Goal: Task Accomplishment & Management: Complete application form

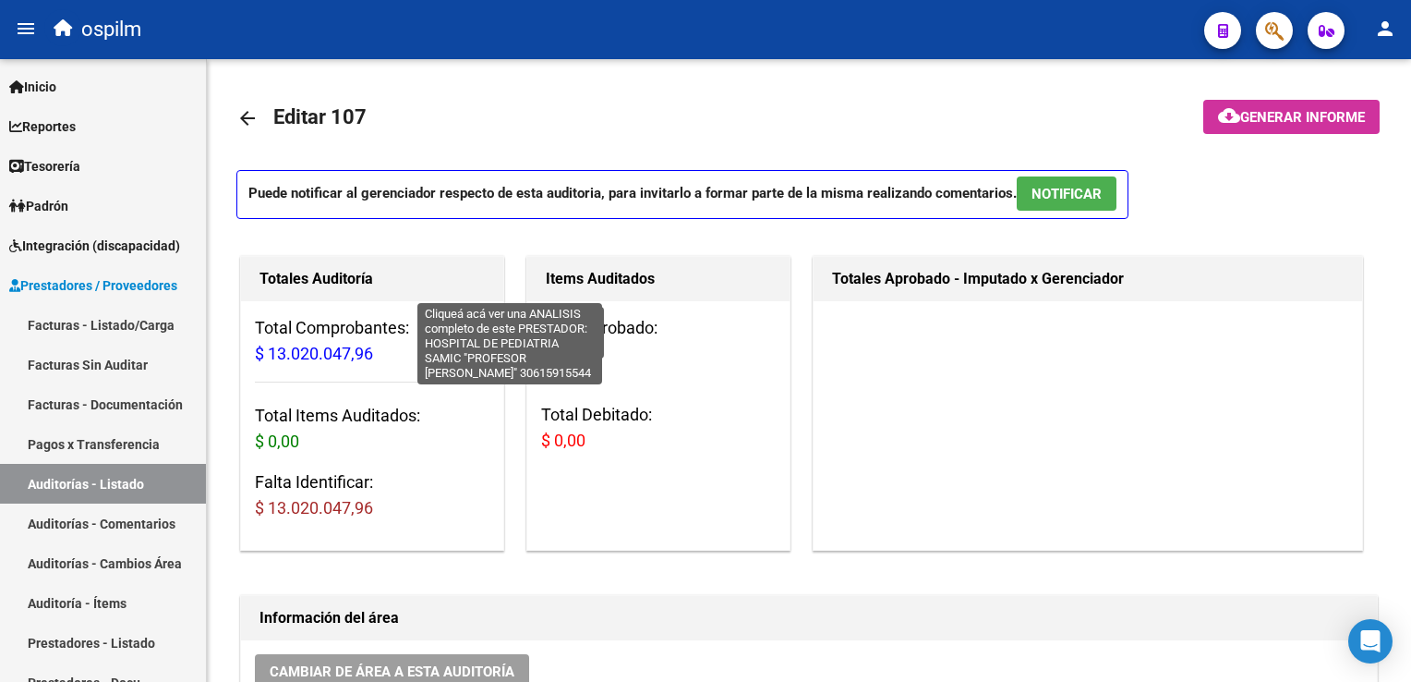
scroll to position [44, 0]
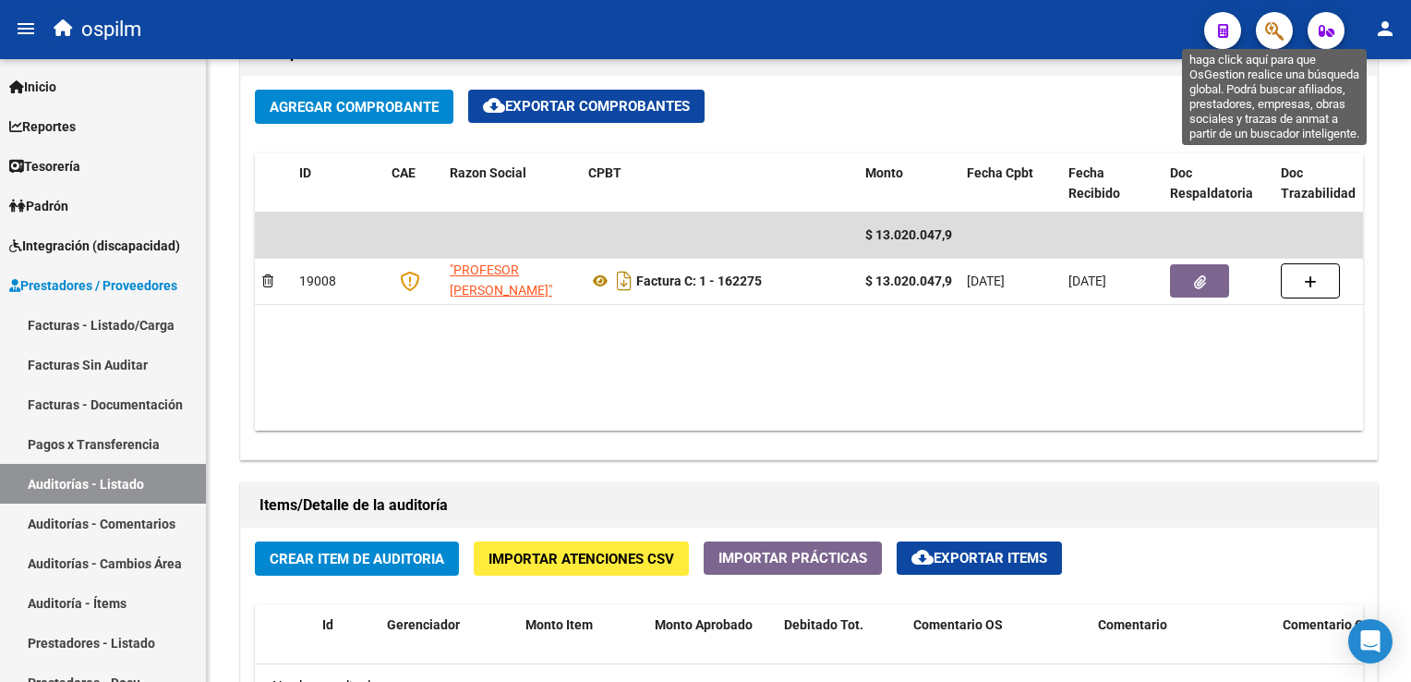
click at [1271, 39] on icon "button" at bounding box center [1274, 30] width 18 height 21
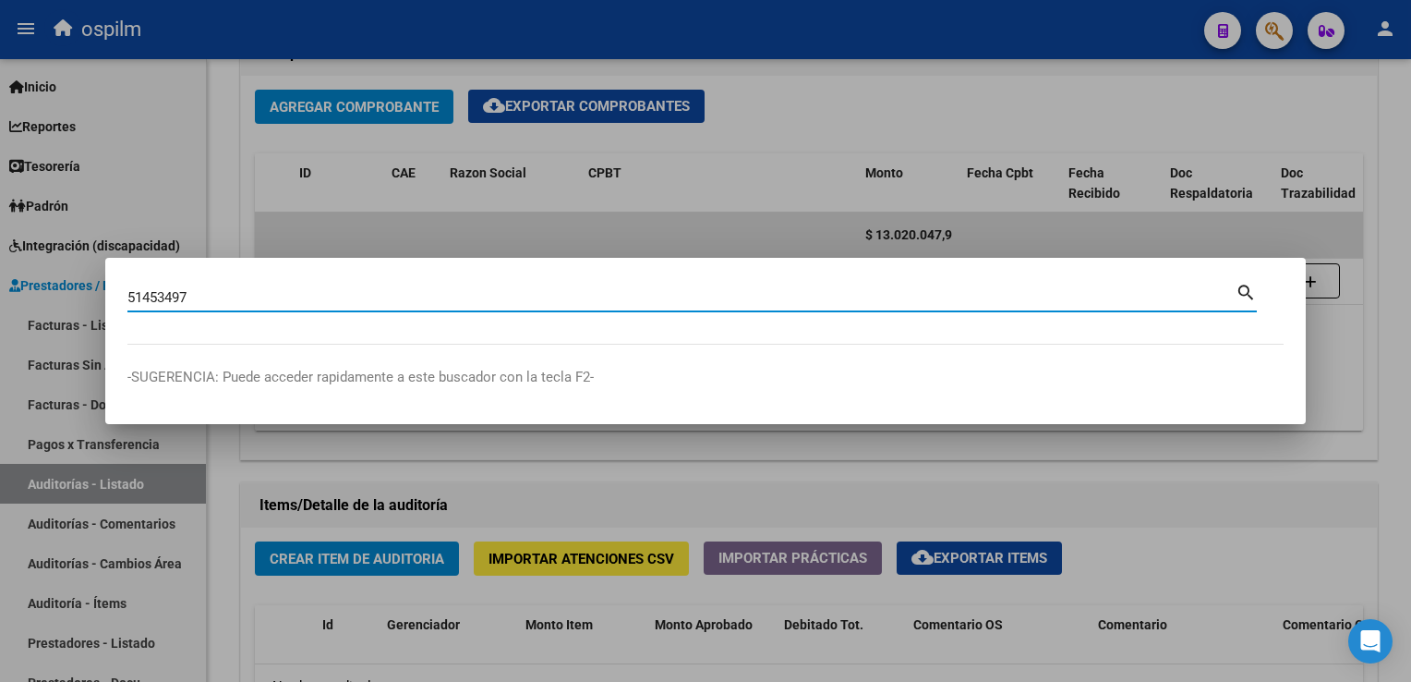
type input "51453497"
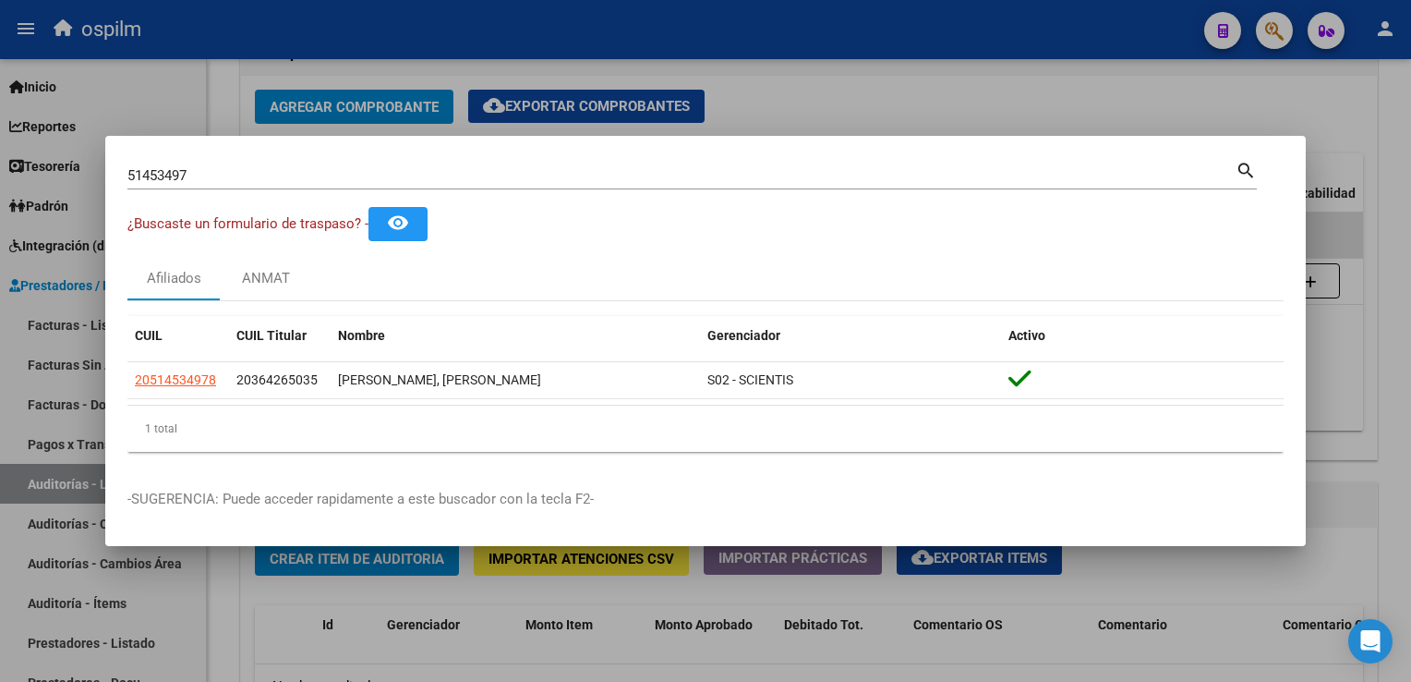
click at [799, 70] on div at bounding box center [705, 341] width 1411 height 682
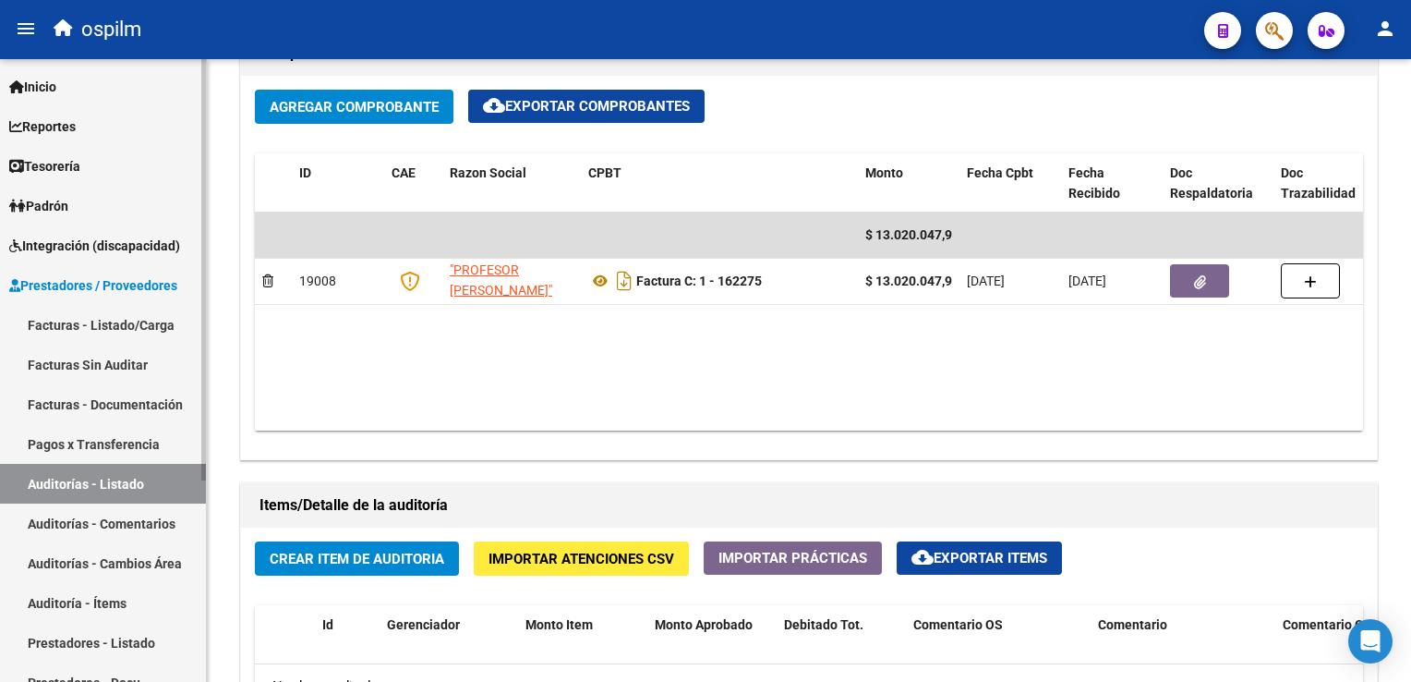
click at [115, 284] on span "Prestadores / Proveedores" at bounding box center [93, 285] width 168 height 20
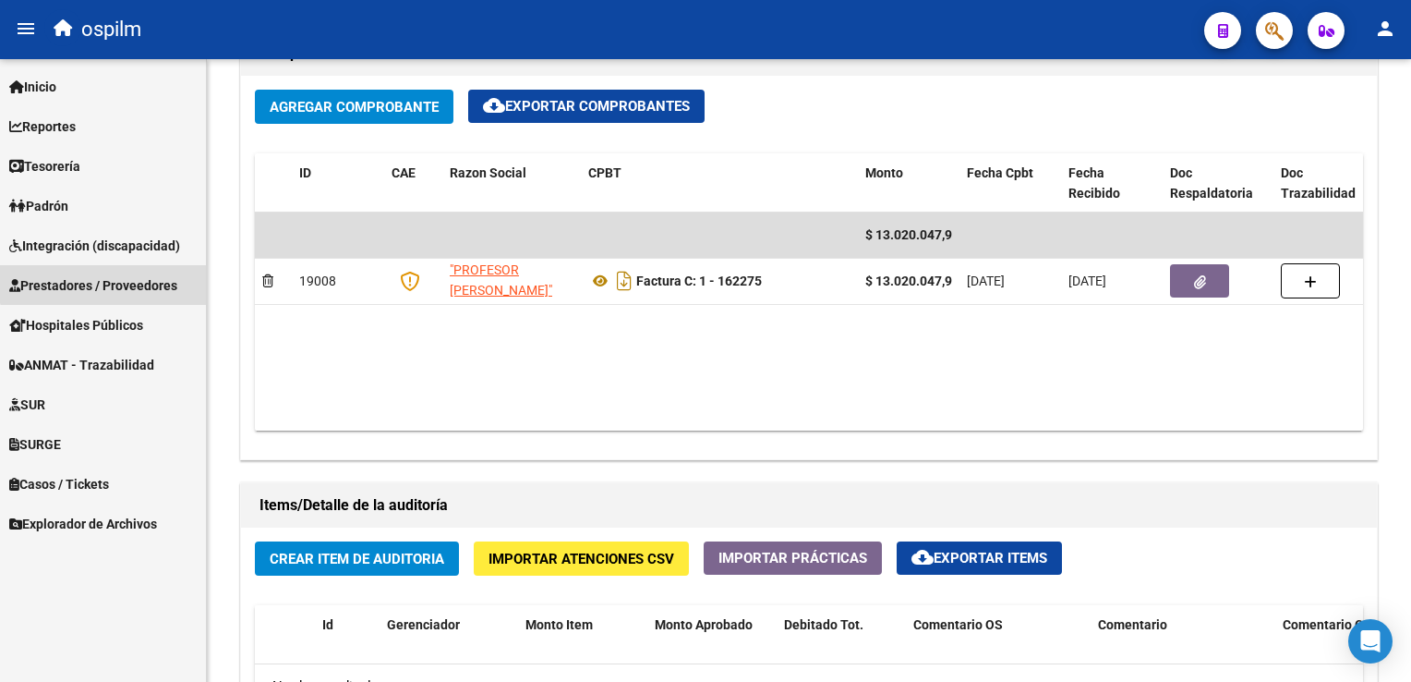
click at [107, 279] on span "Prestadores / Proveedores" at bounding box center [93, 285] width 168 height 20
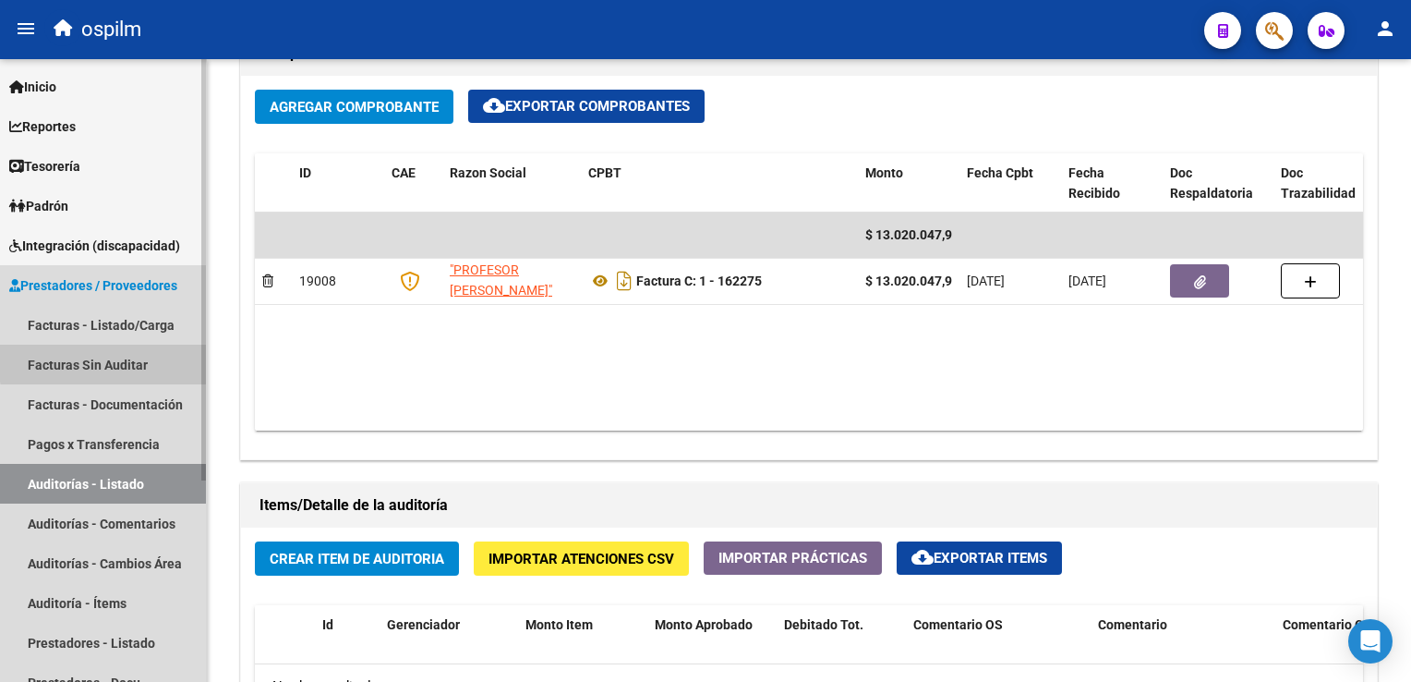
click at [124, 360] on link "Facturas Sin Auditar" at bounding box center [103, 364] width 206 height 40
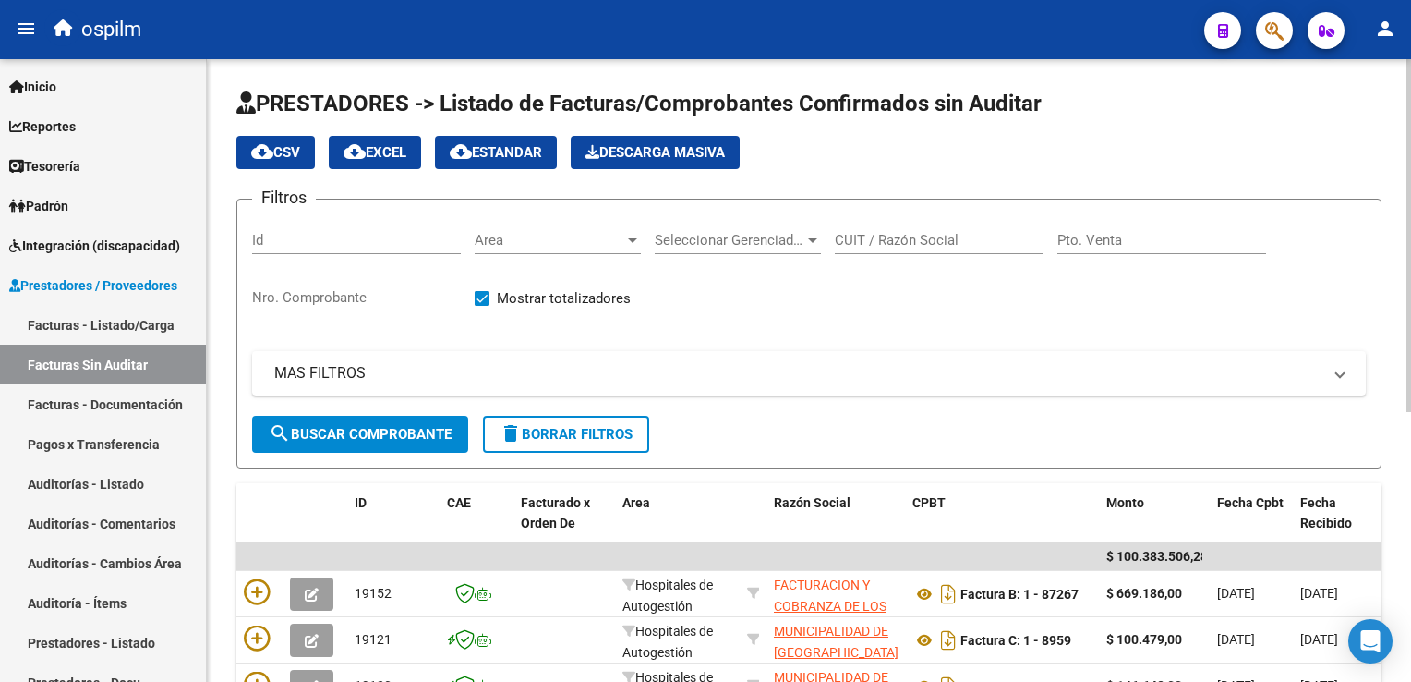
click at [284, 294] on input "Nro. Comprobante" at bounding box center [356, 297] width 209 height 17
type input "20599"
click at [369, 430] on span "search Buscar Comprobante" at bounding box center [360, 434] width 183 height 17
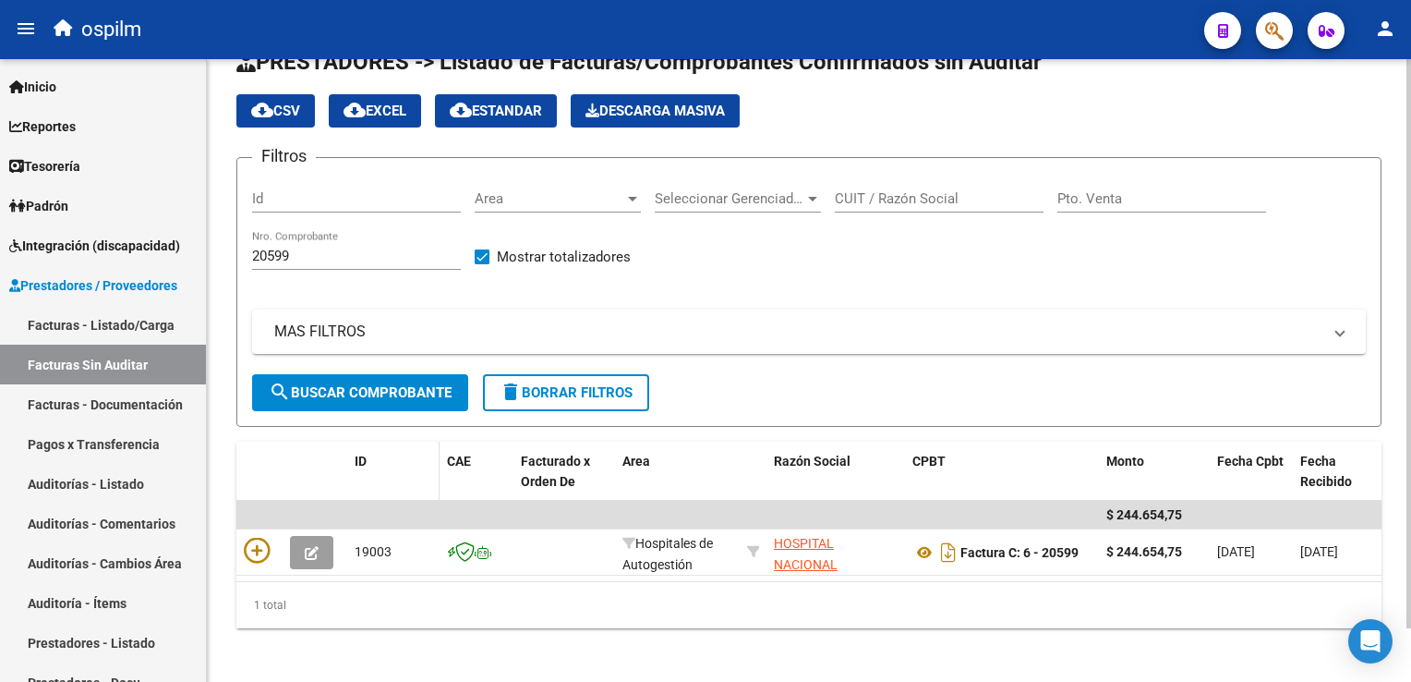
scroll to position [58, 0]
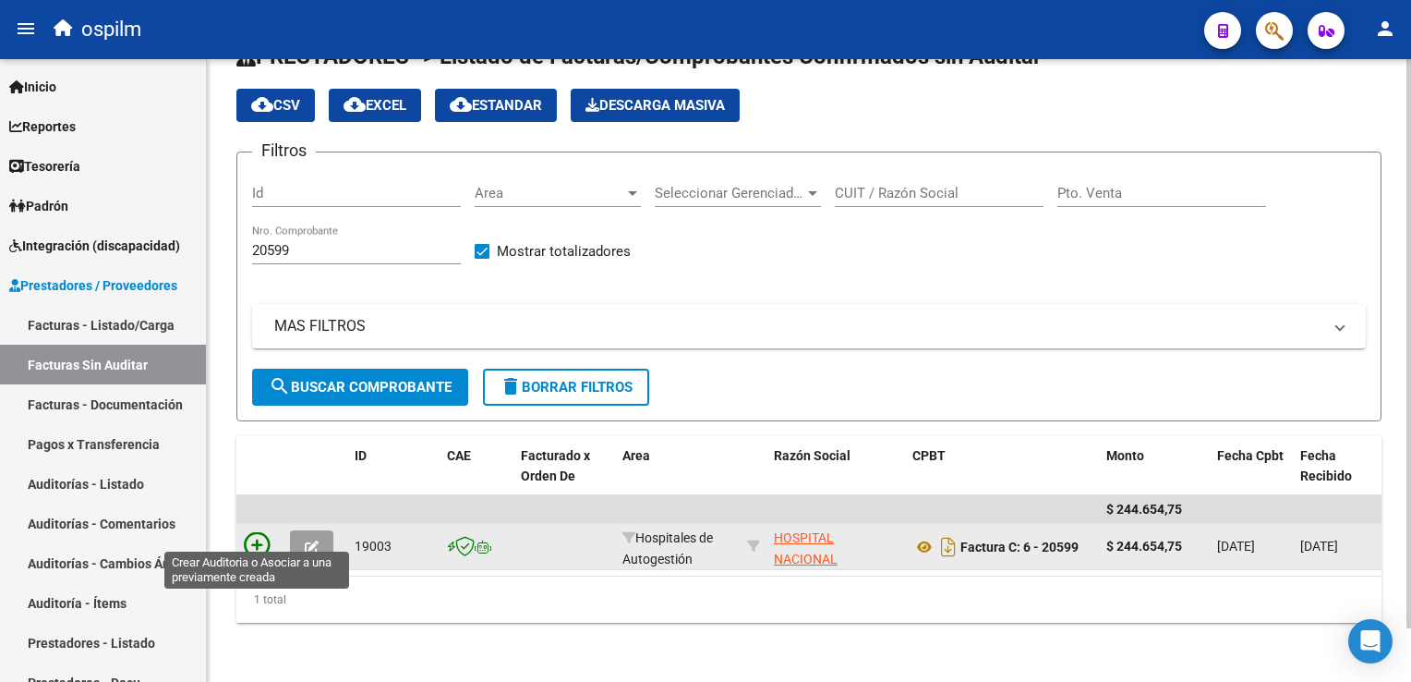
click at [265, 536] on icon at bounding box center [257, 545] width 26 height 26
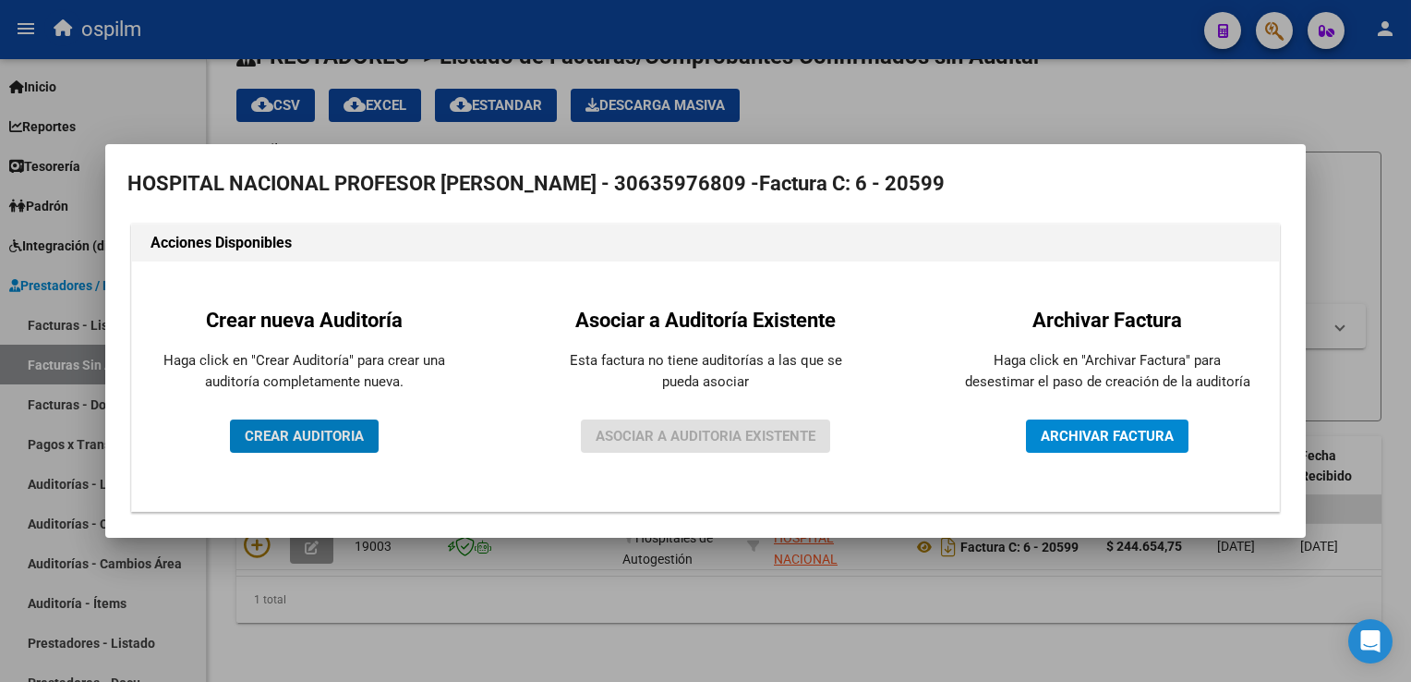
click at [290, 441] on span "CREAR AUDITORIA" at bounding box center [304, 436] width 119 height 17
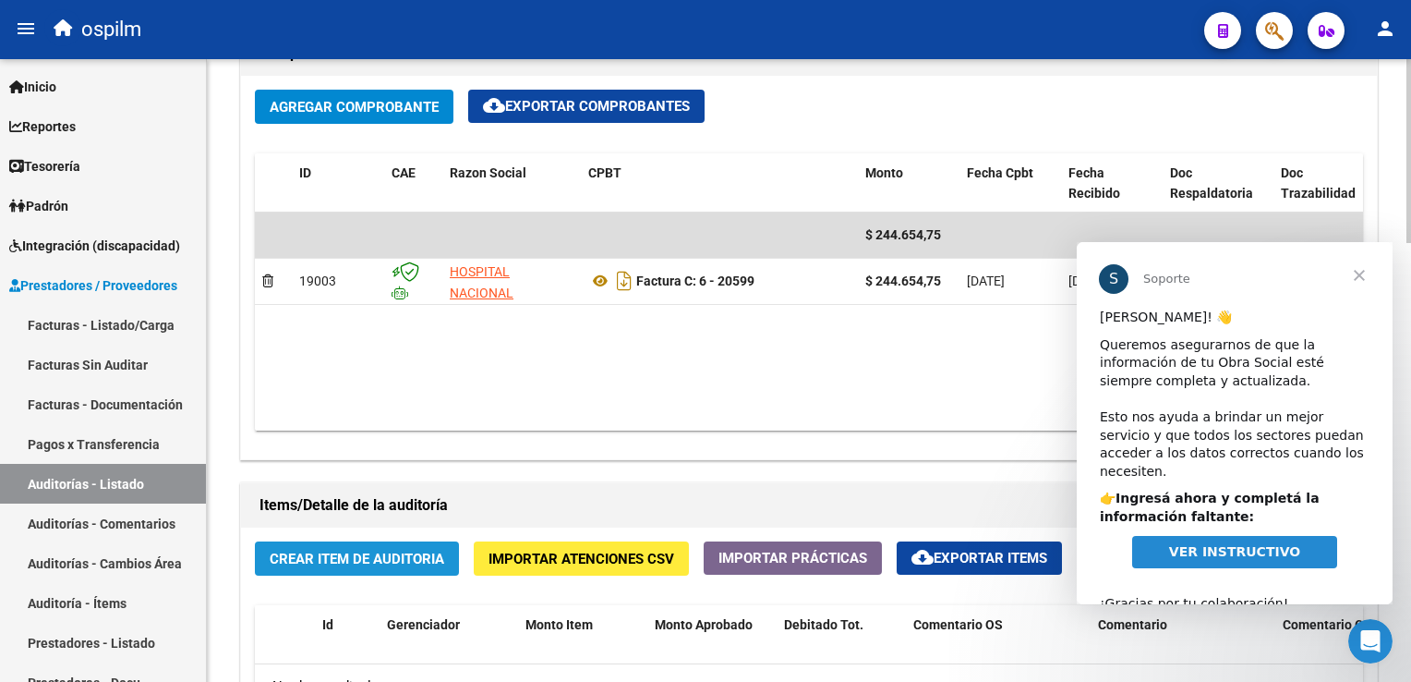
click at [361, 563] on span "Crear Item de Auditoria" at bounding box center [357, 558] width 175 height 17
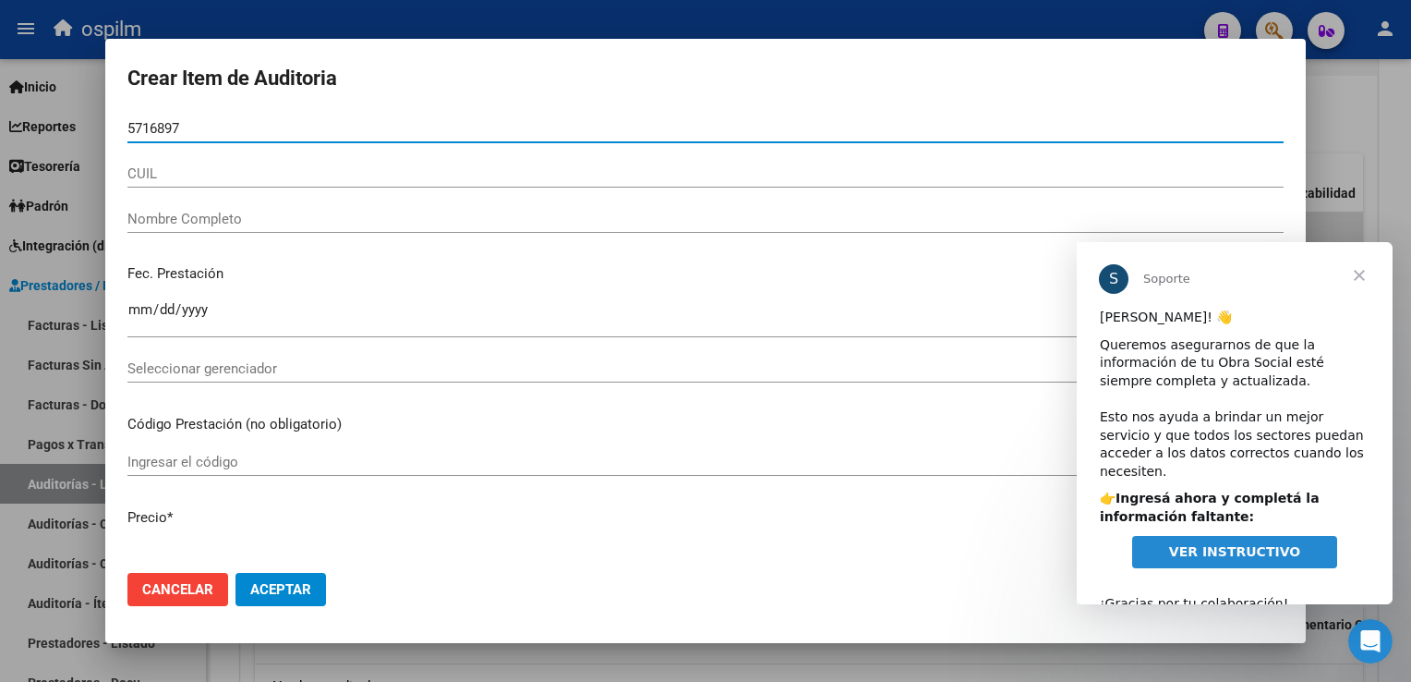
type input "57168975"
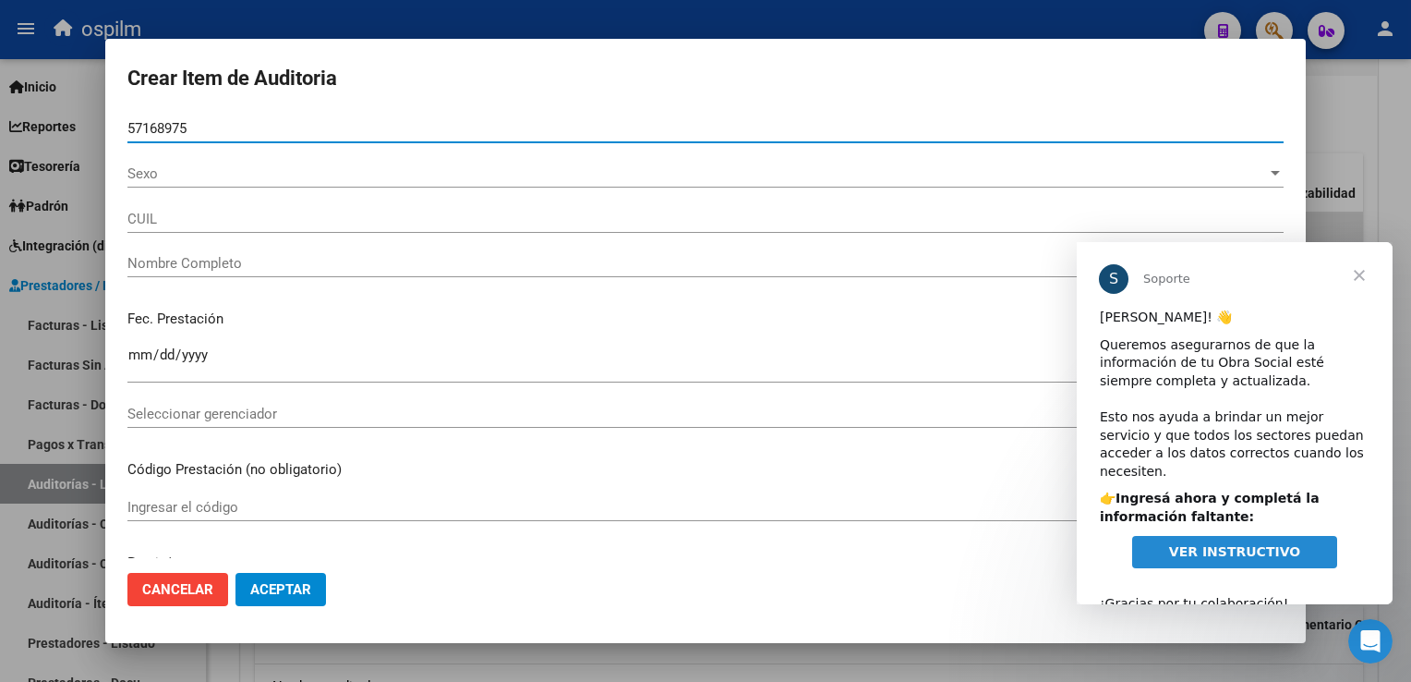
type input "27571689753"
type input "[PERSON_NAME], [PERSON_NAME]"
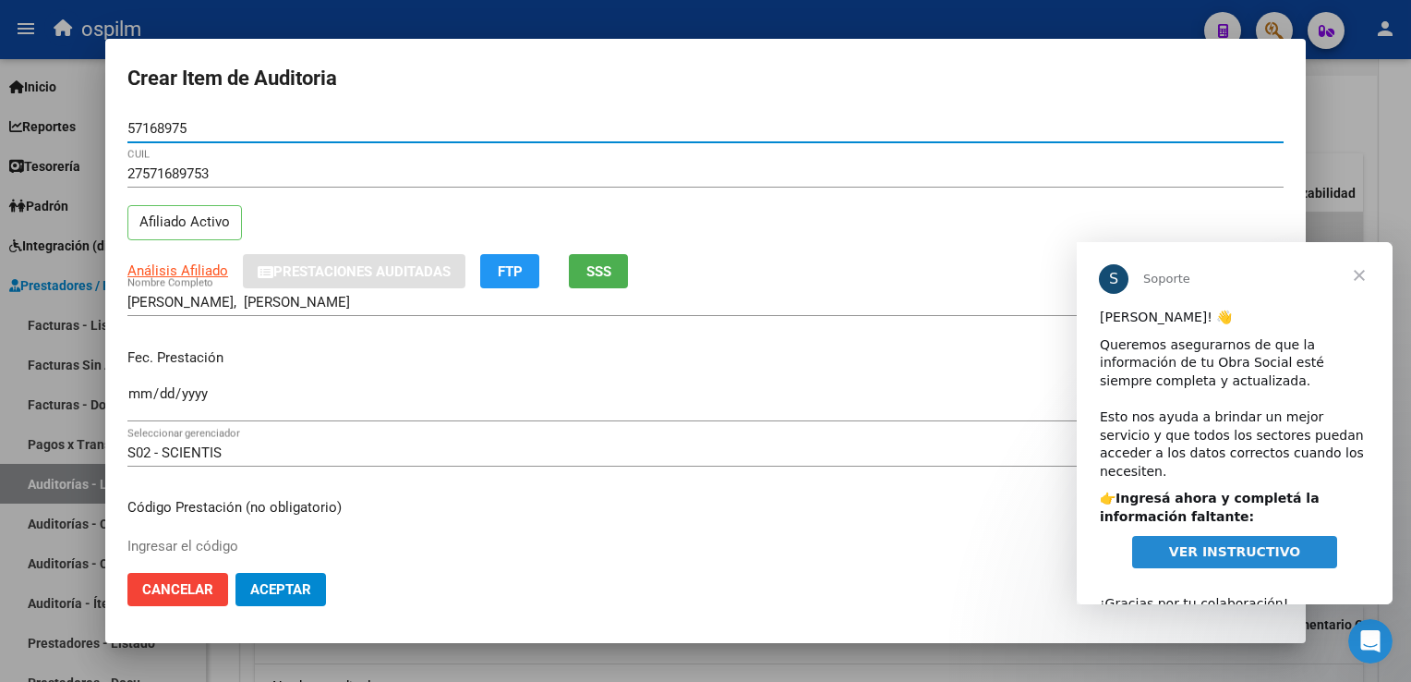
type input "57168975"
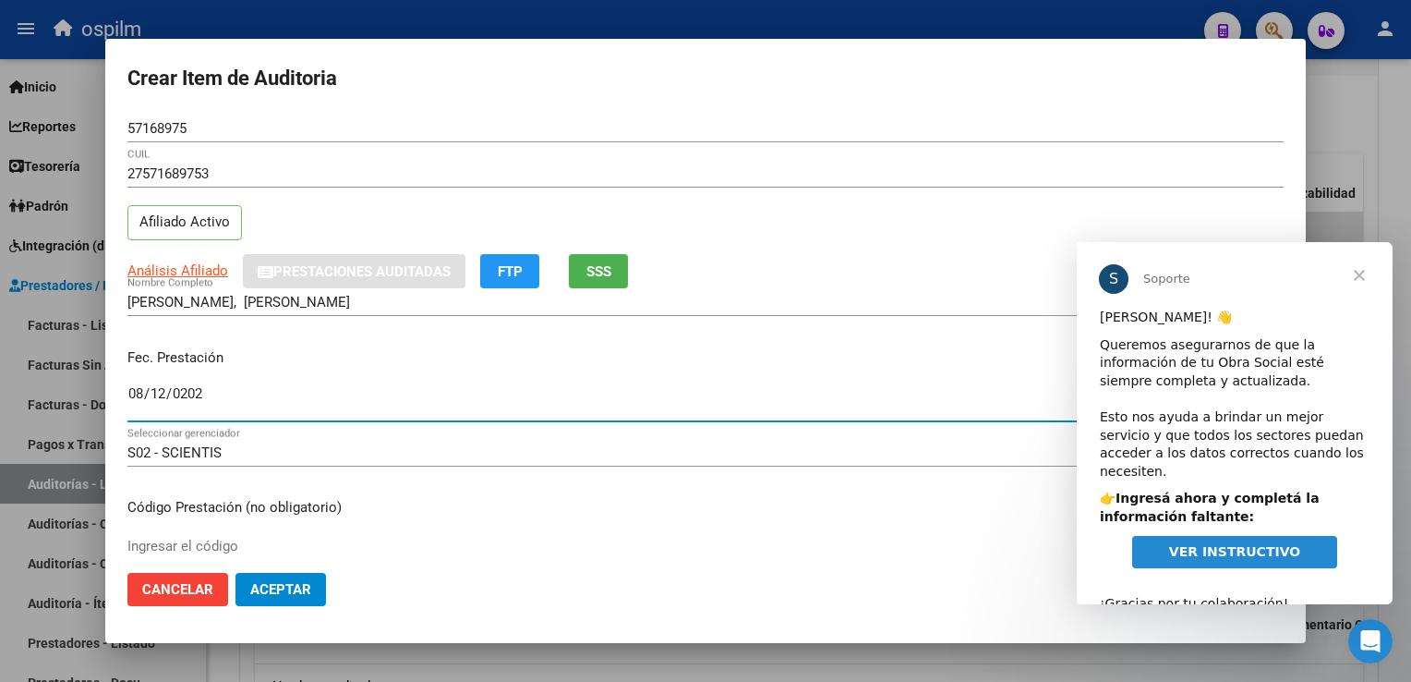
type input "[DATE]"
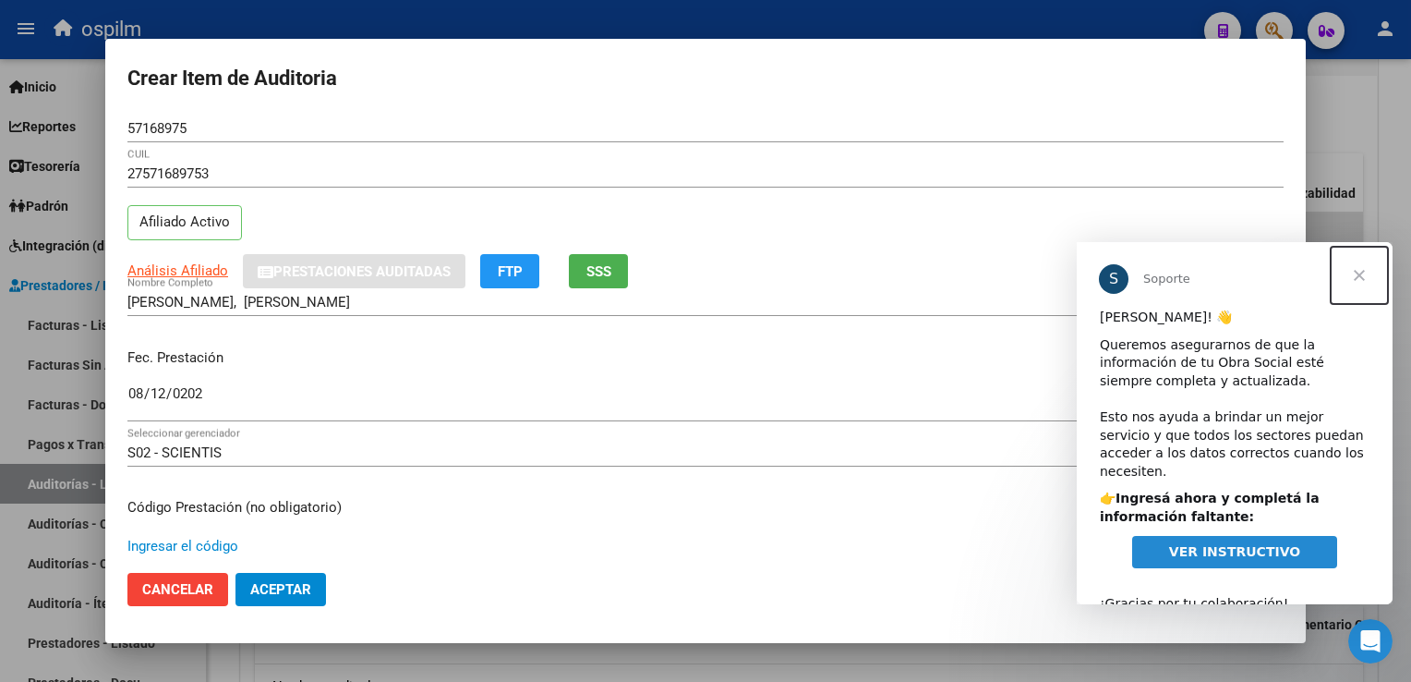
click at [1365, 268] on span "Cerrar" at bounding box center [1359, 275] width 66 height 66
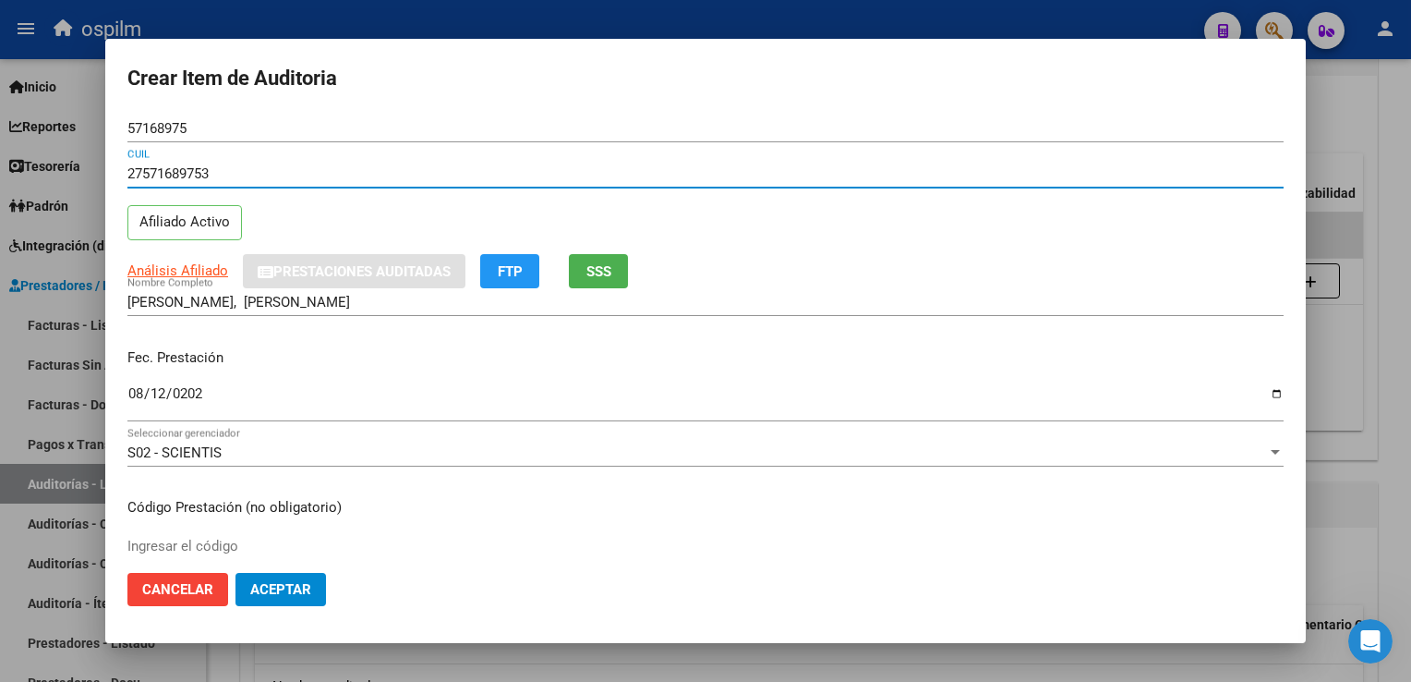
click at [394, 180] on input "27571689753" at bounding box center [705, 173] width 1156 height 17
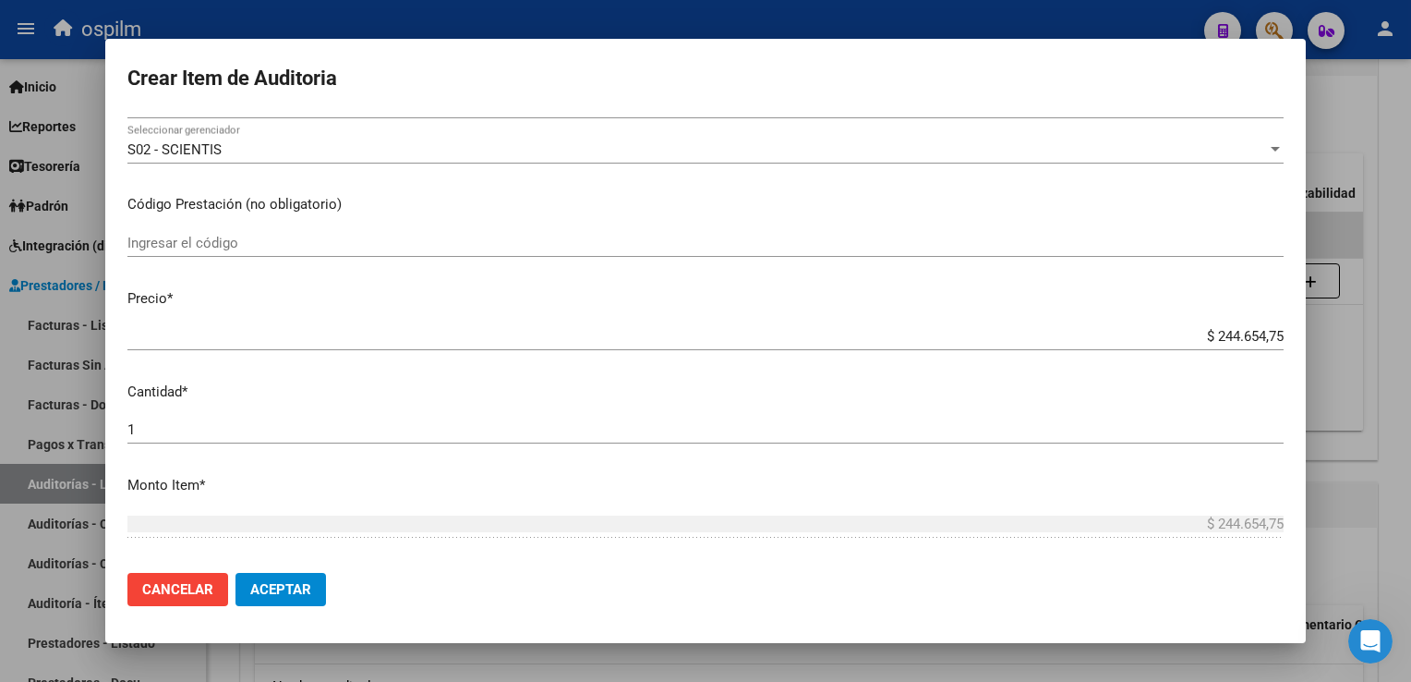
scroll to position [584, 0]
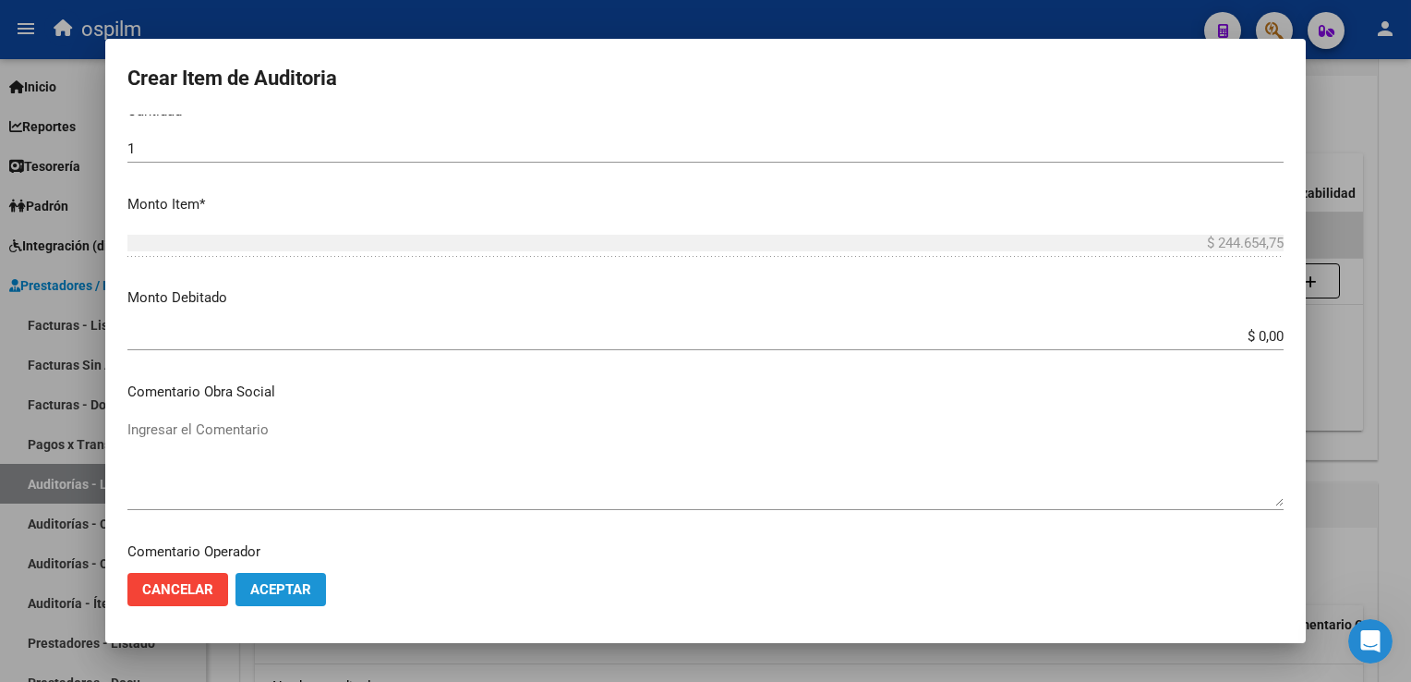
click at [270, 595] on span "Aceptar" at bounding box center [280, 589] width 61 height 17
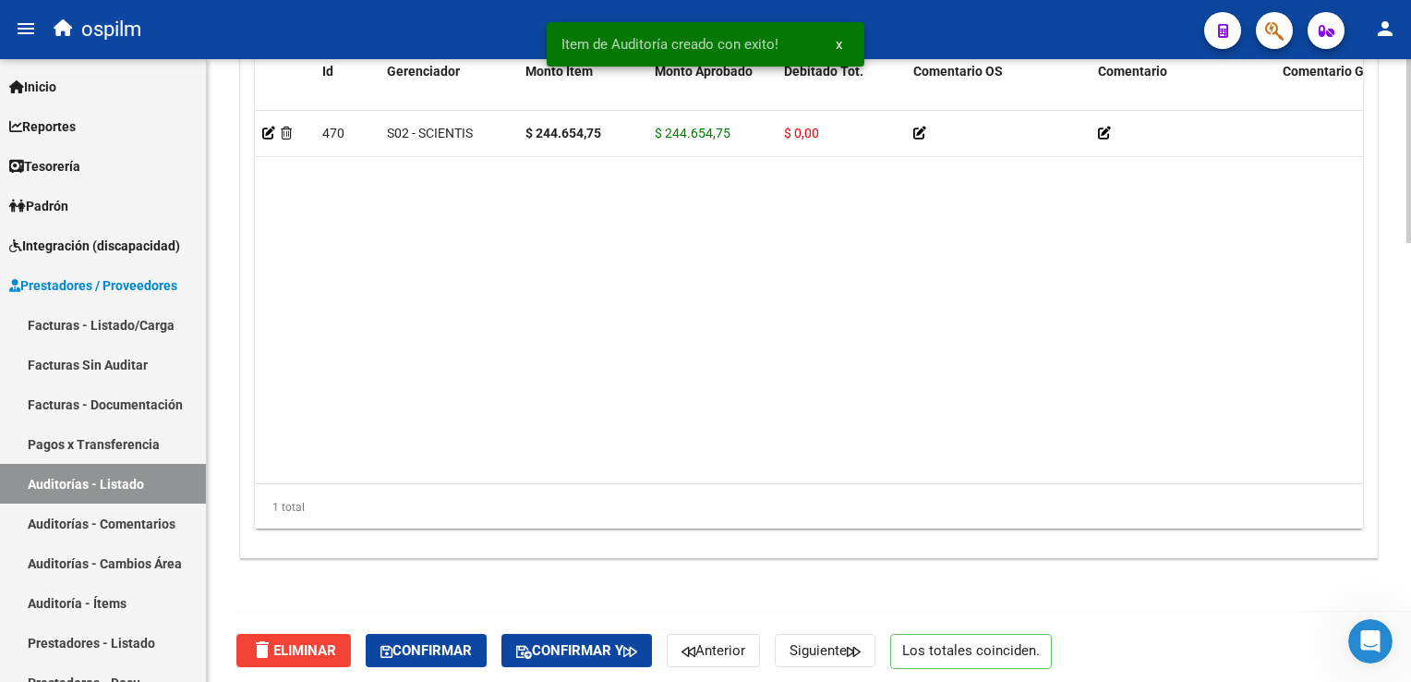
scroll to position [1483, 0]
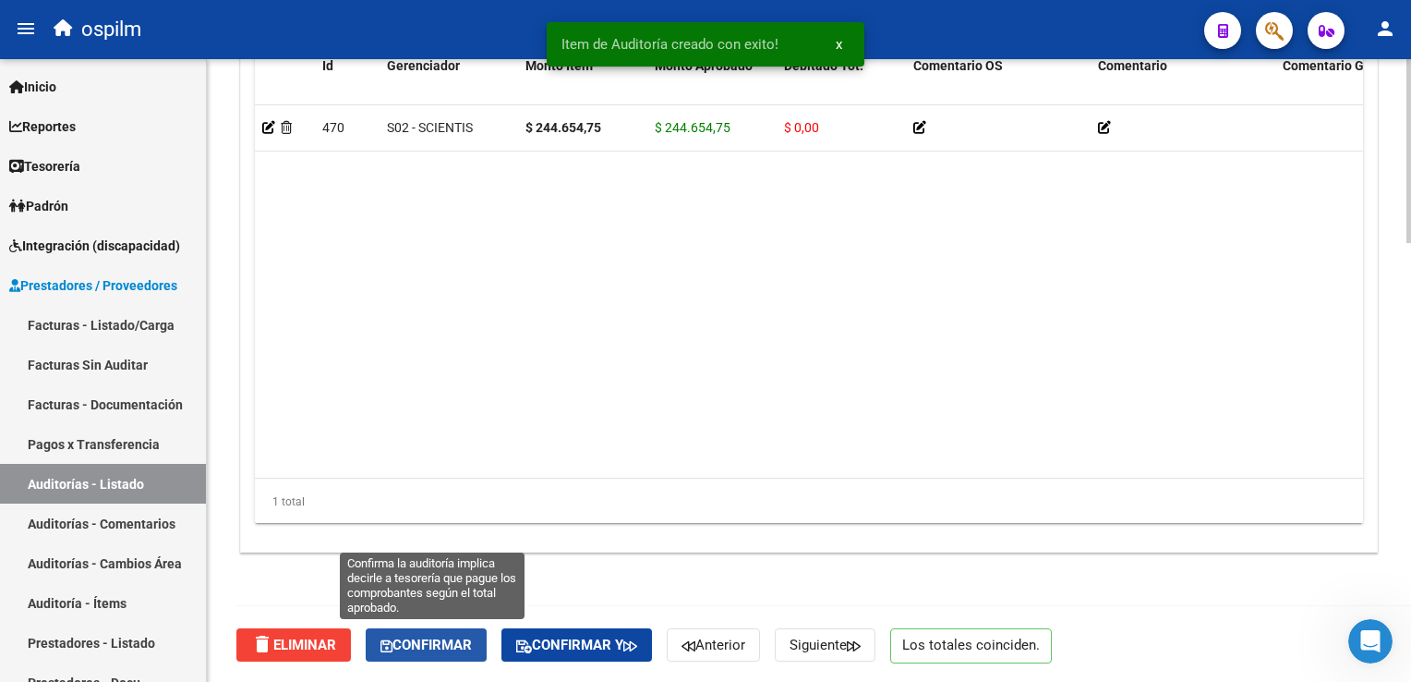
click at [453, 638] on span "Confirmar" at bounding box center [426, 644] width 91 height 17
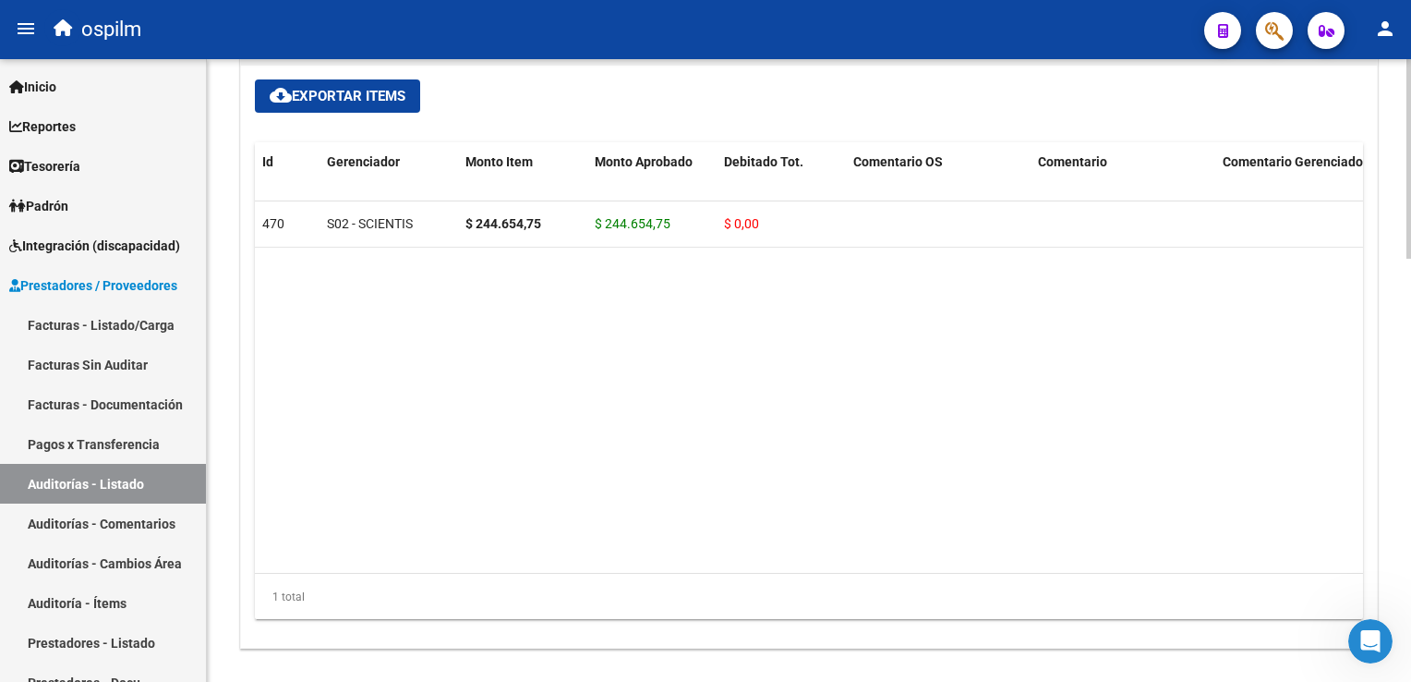
scroll to position [1042, 0]
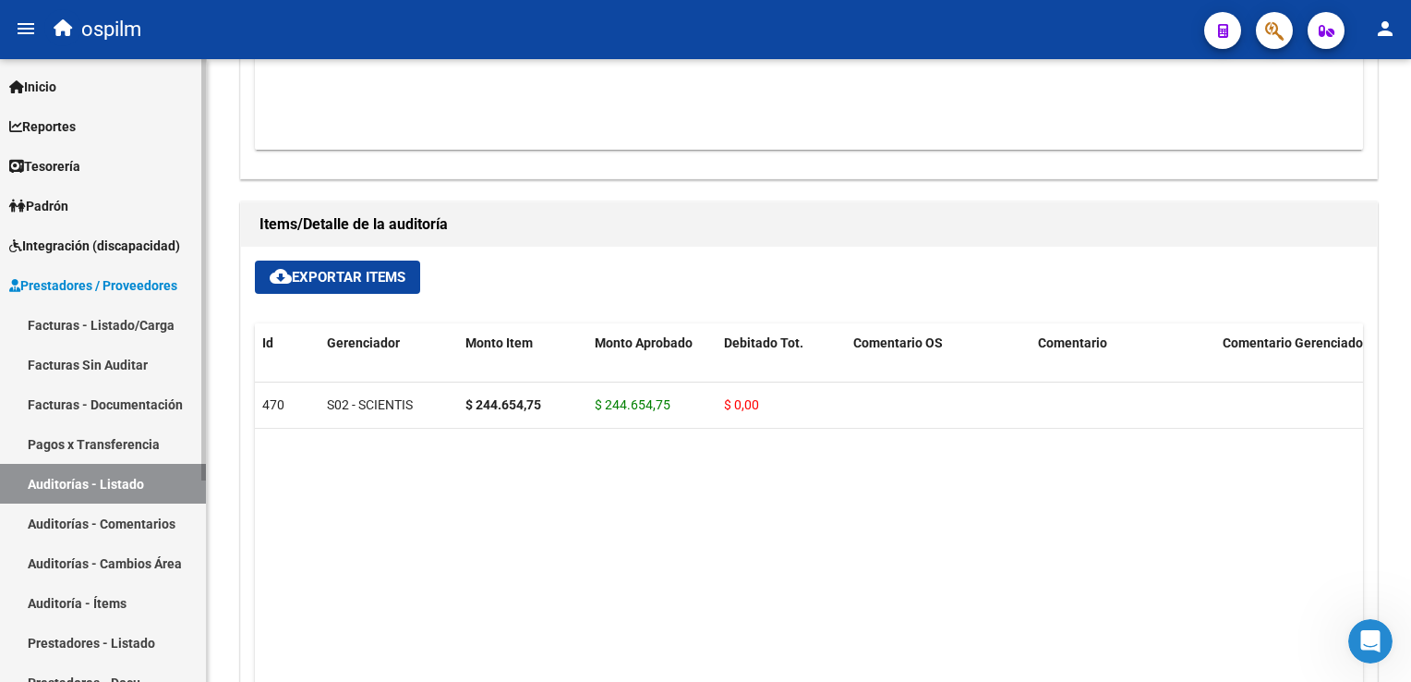
click at [68, 364] on link "Facturas Sin Auditar" at bounding box center [103, 364] width 206 height 40
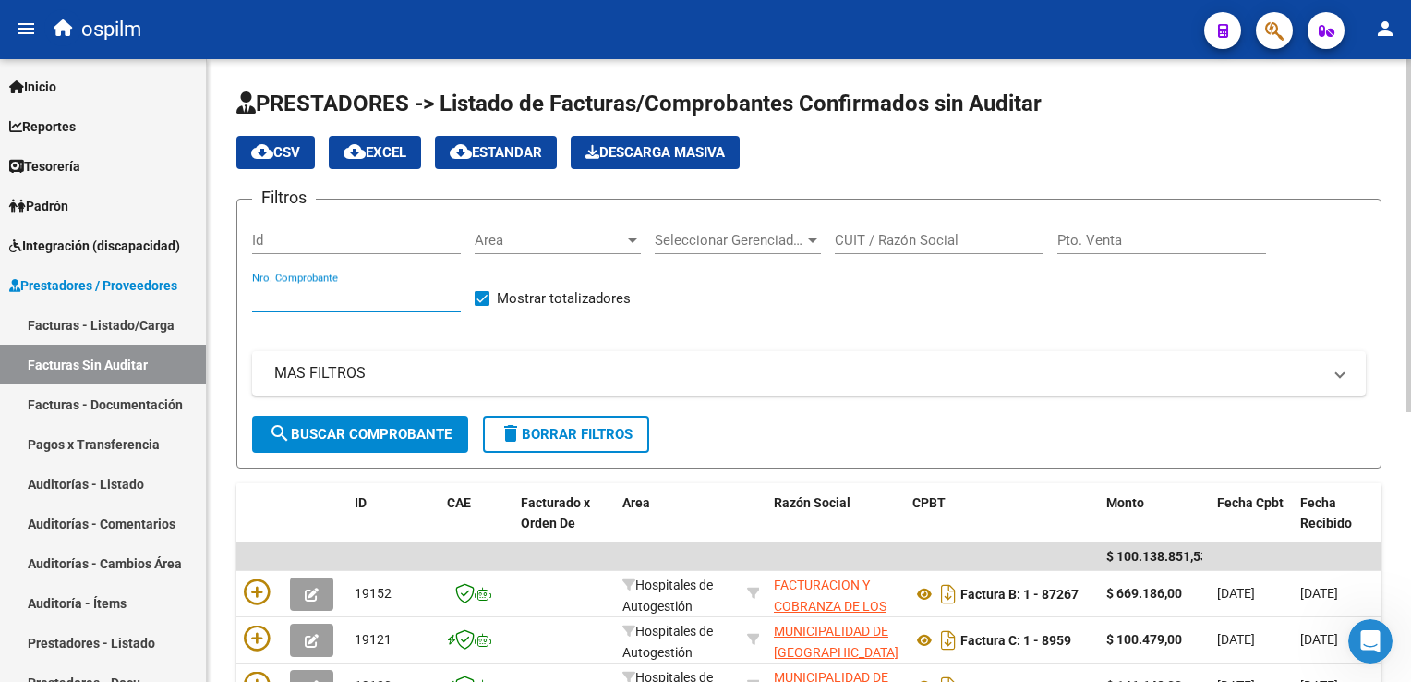
click at [379, 294] on input "Nro. Comprobante" at bounding box center [356, 297] width 209 height 17
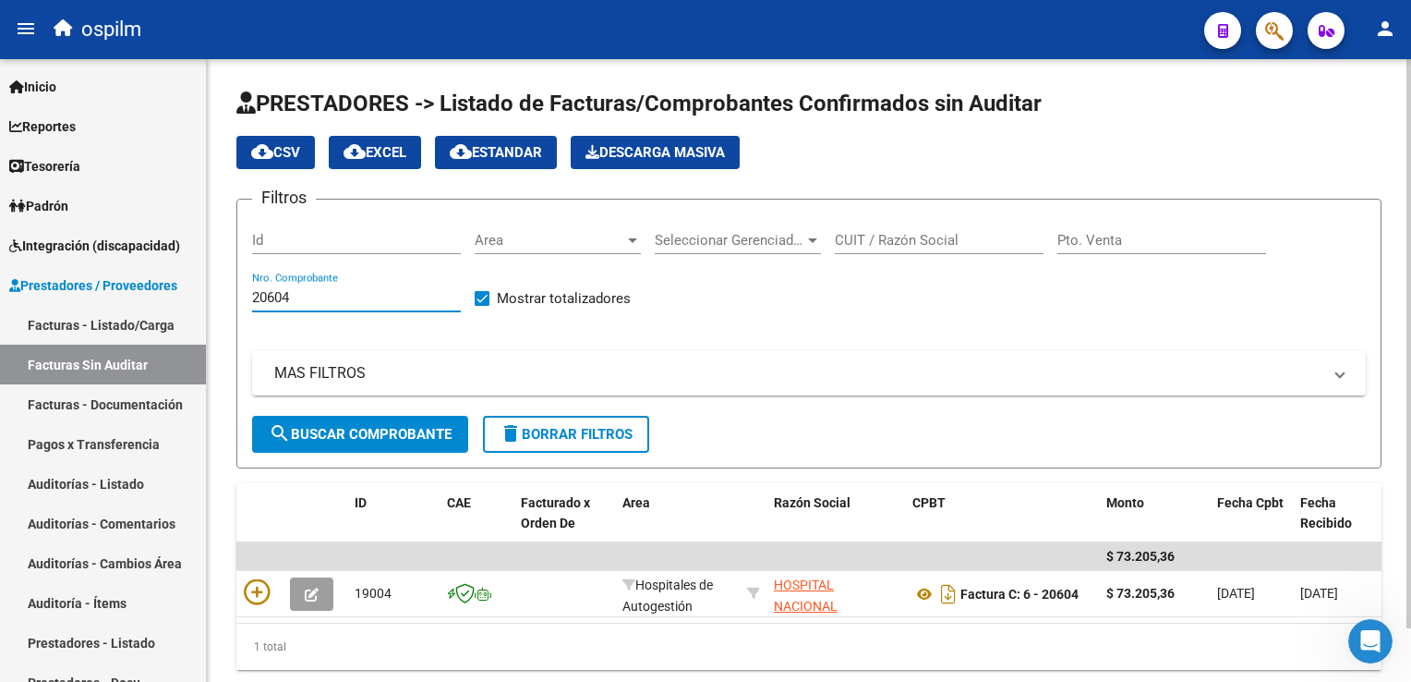
scroll to position [58, 0]
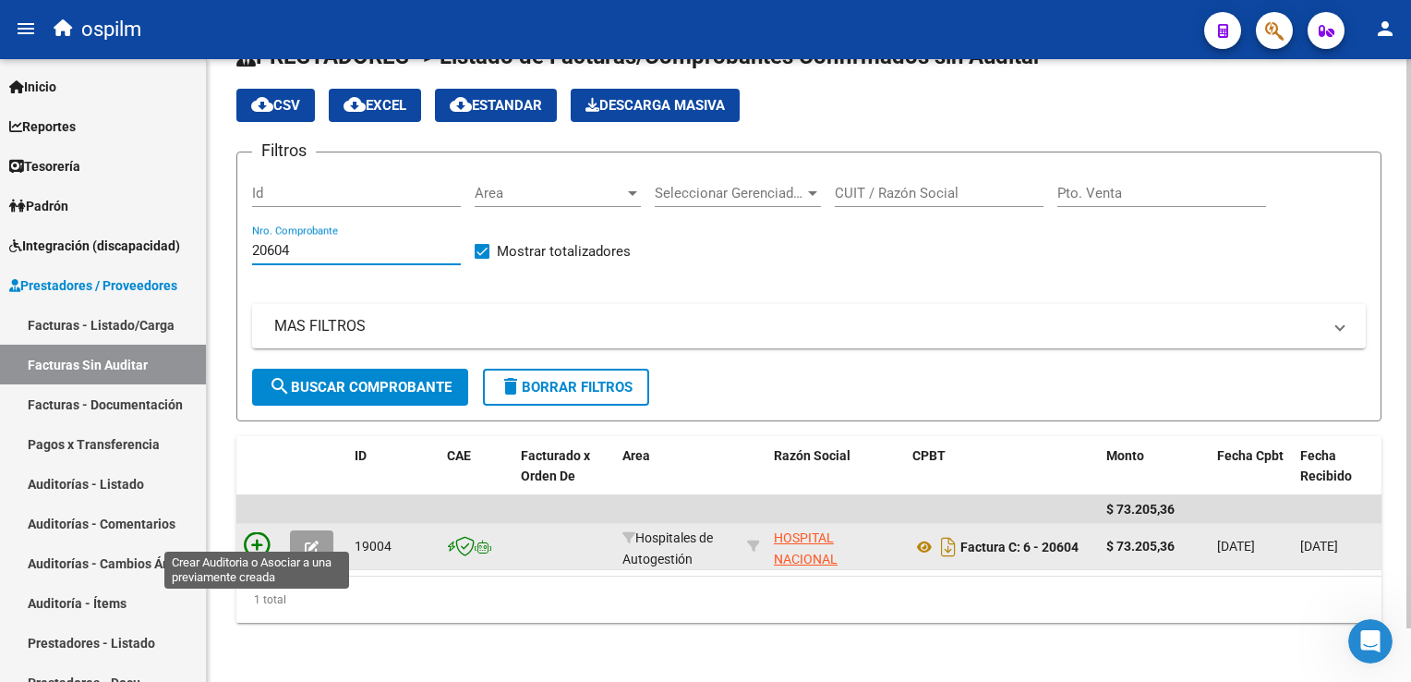
type input "20604"
click at [258, 538] on icon at bounding box center [257, 545] width 26 height 26
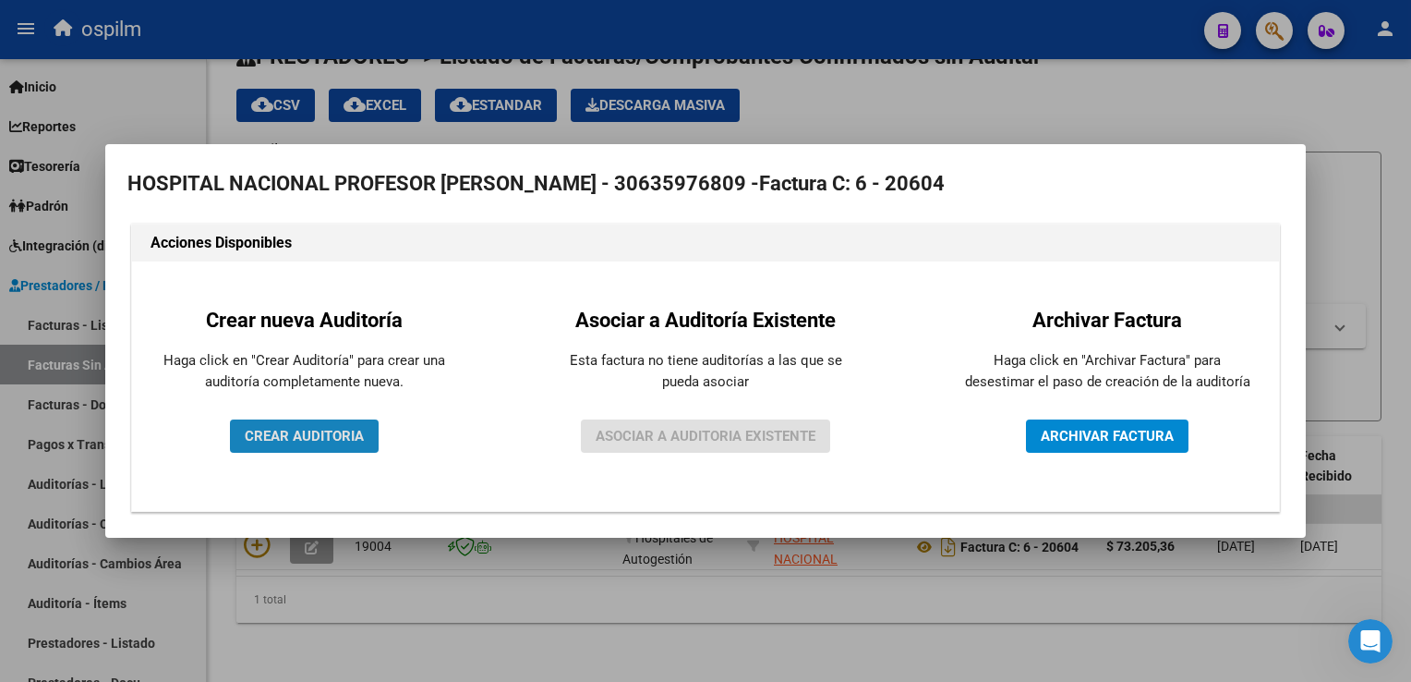
click at [314, 439] on span "CREAR AUDITORIA" at bounding box center [304, 436] width 119 height 17
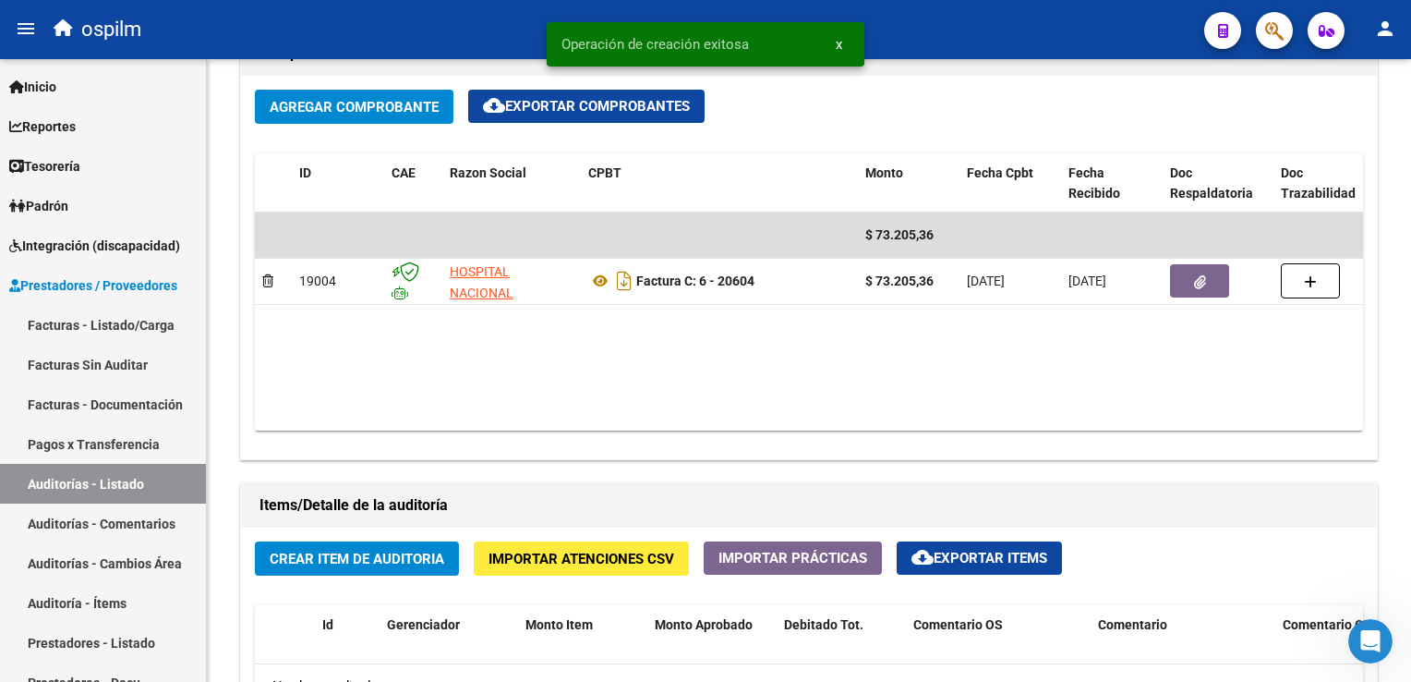
scroll to position [1108, 0]
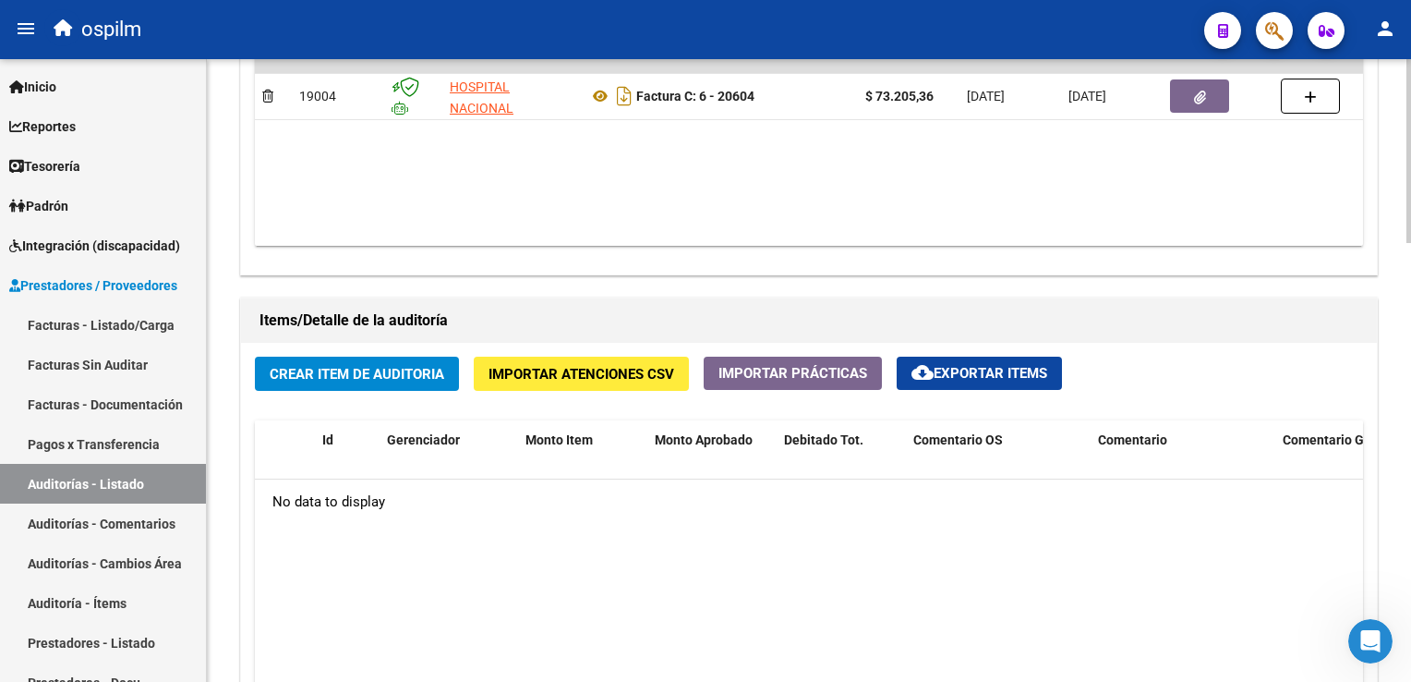
click at [414, 376] on span "Crear Item de Auditoria" at bounding box center [357, 374] width 175 height 17
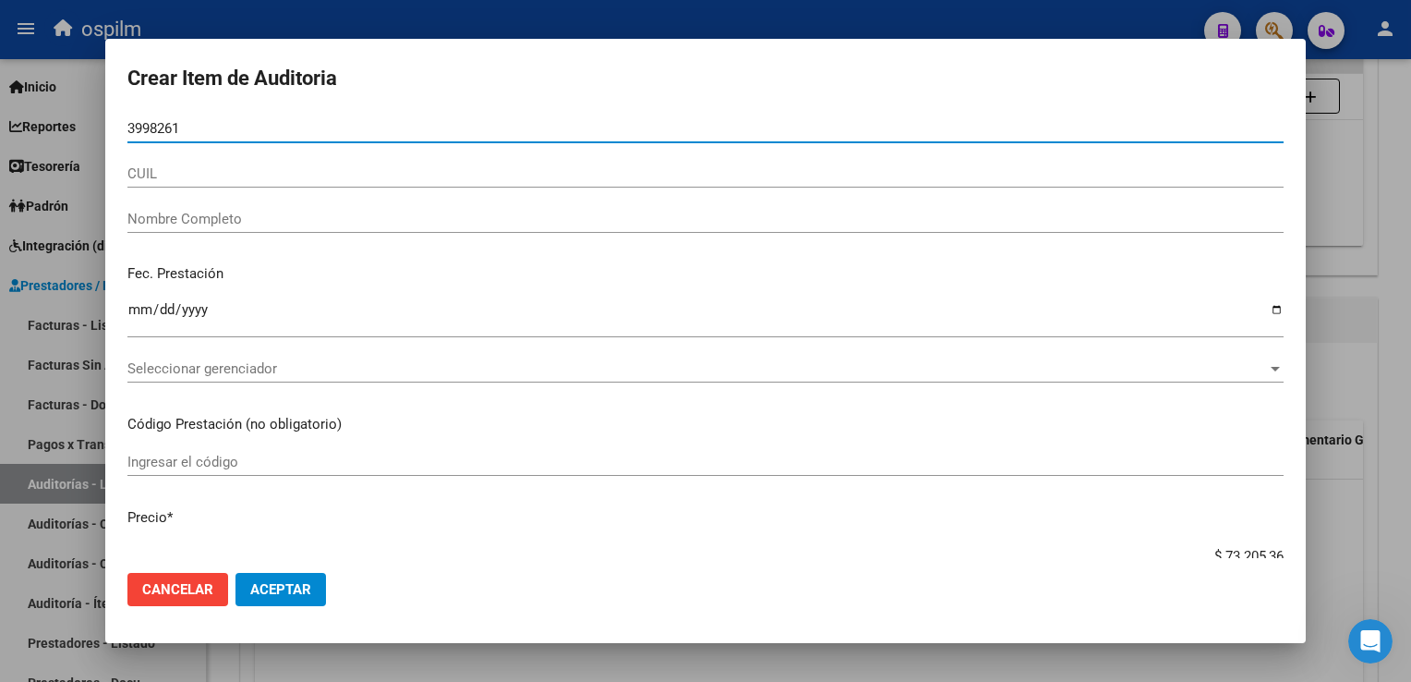
type input "39982615"
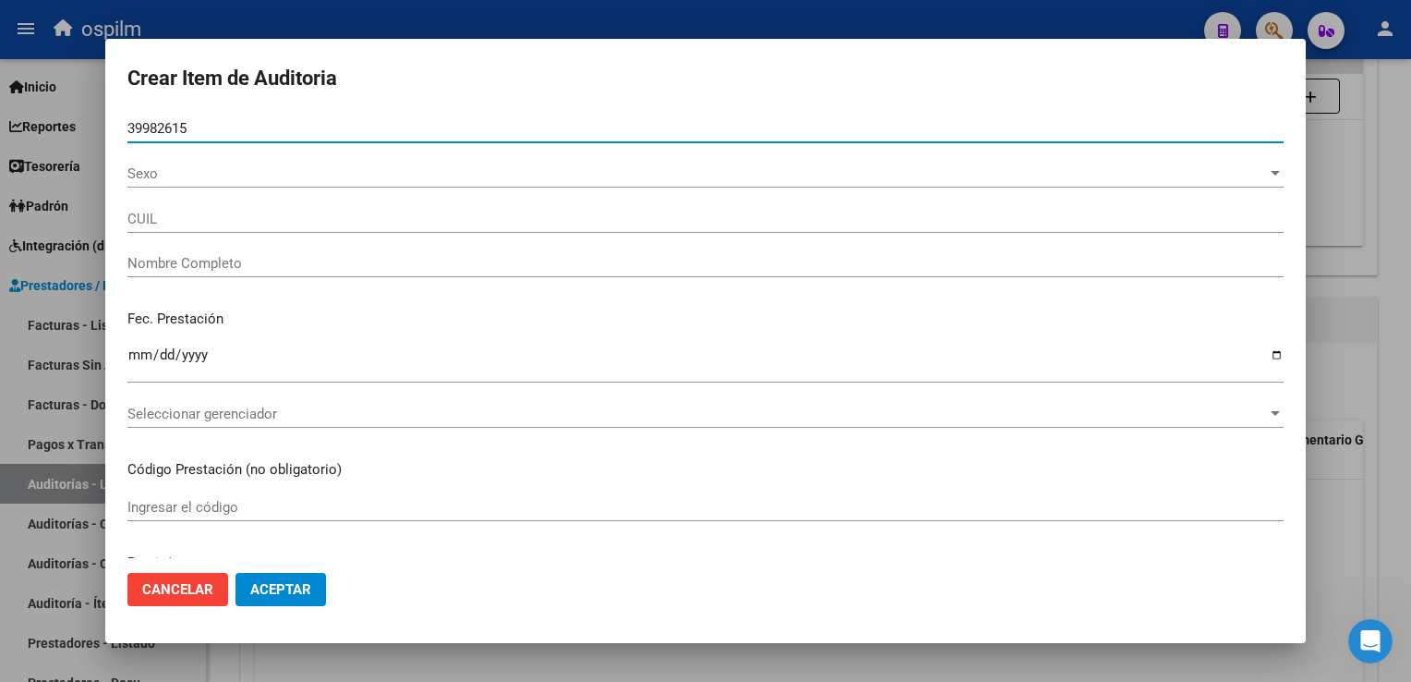
type input "27399826158"
type input "[PERSON_NAME]"
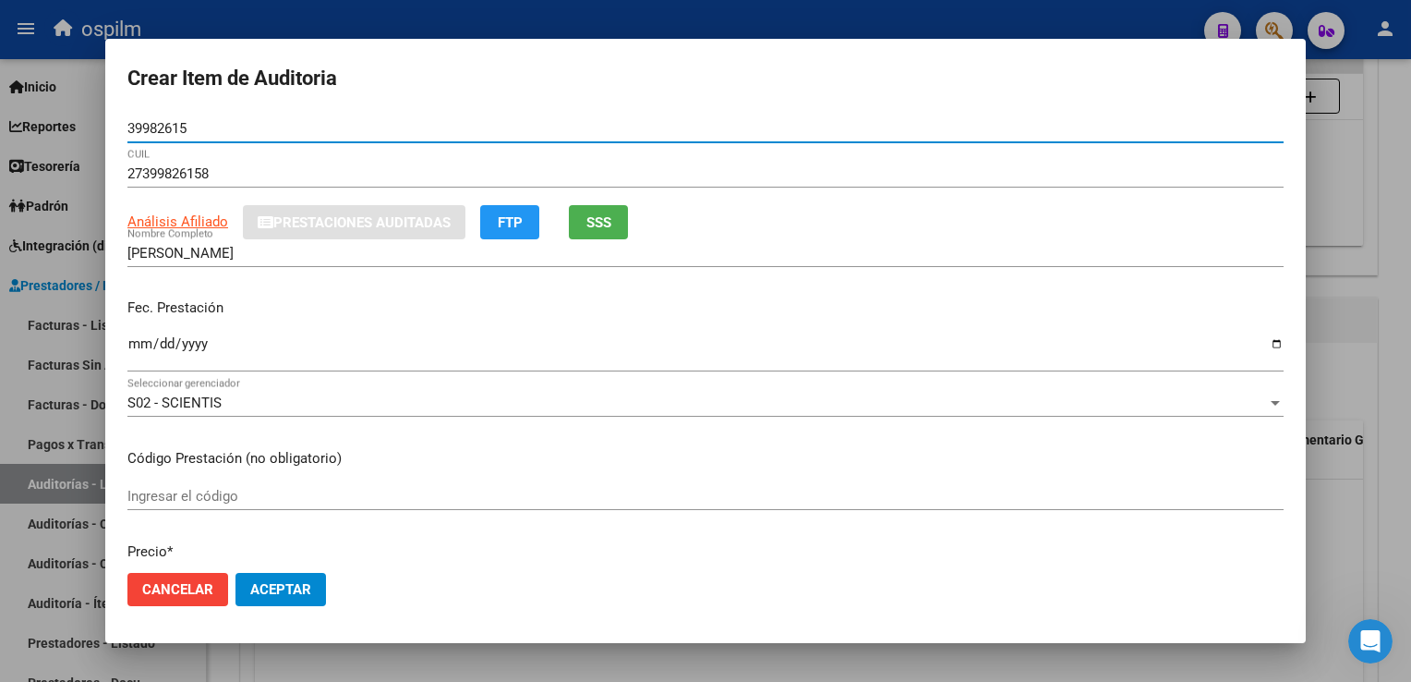
type input "39982615"
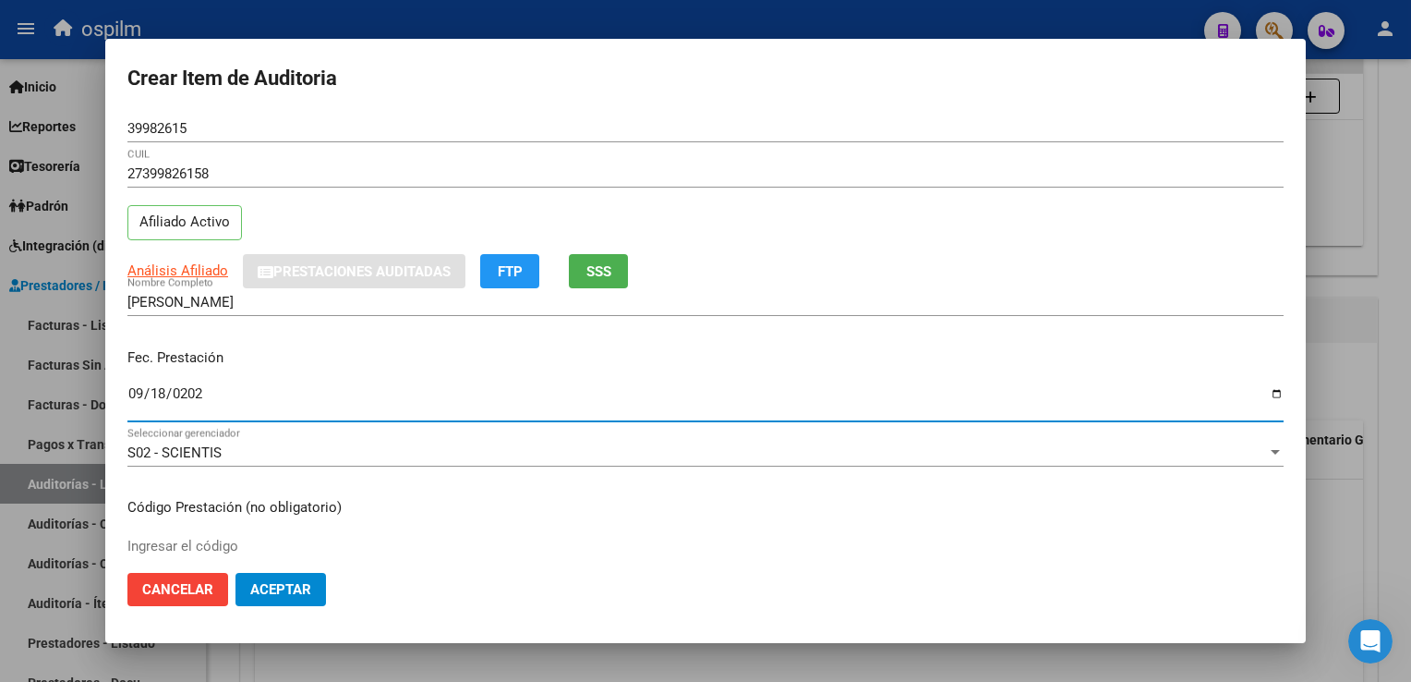
type input "[DATE]"
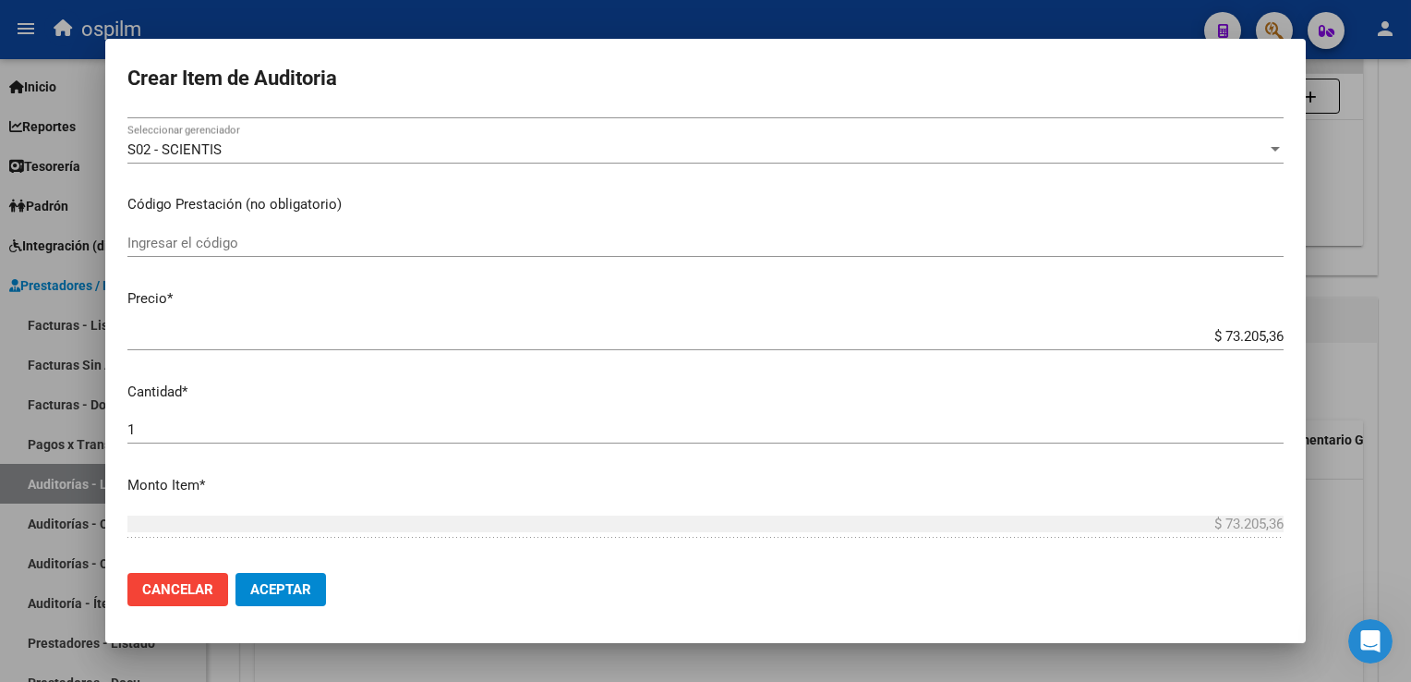
scroll to position [584, 0]
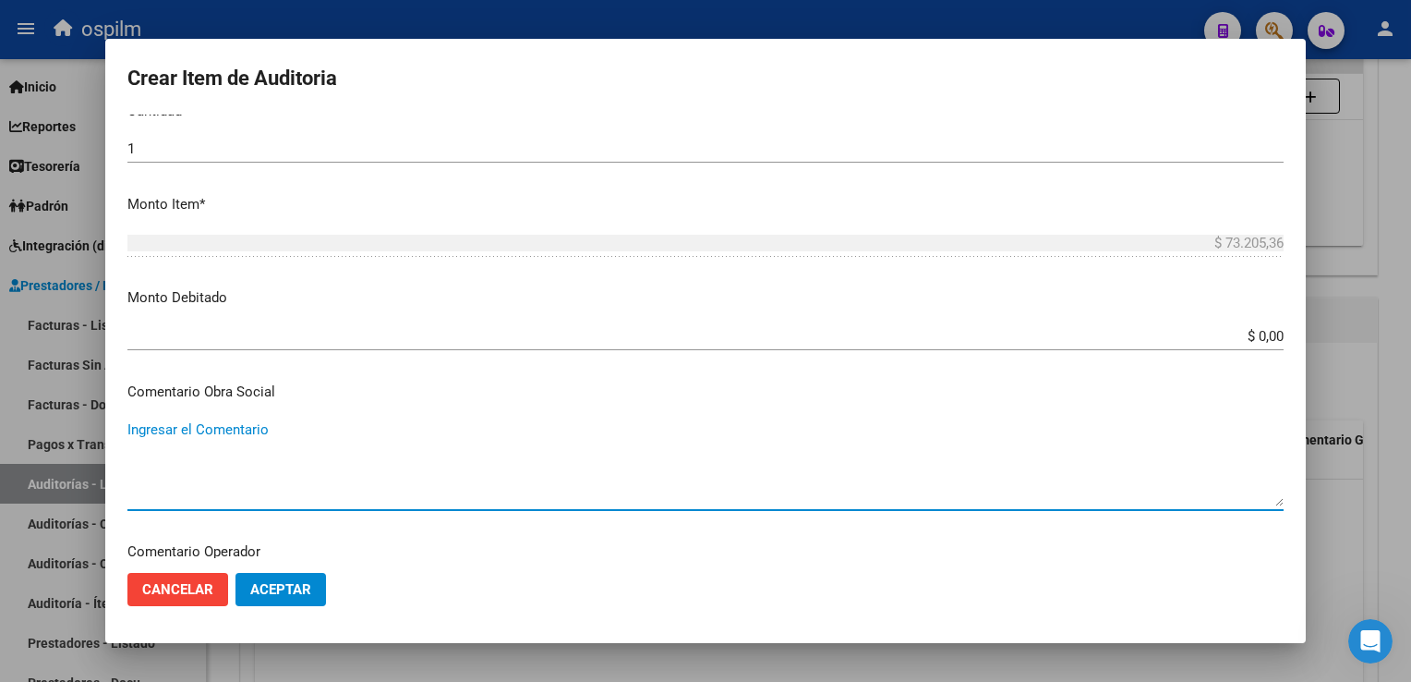
click at [273, 581] on span "Aceptar" at bounding box center [280, 589] width 61 height 17
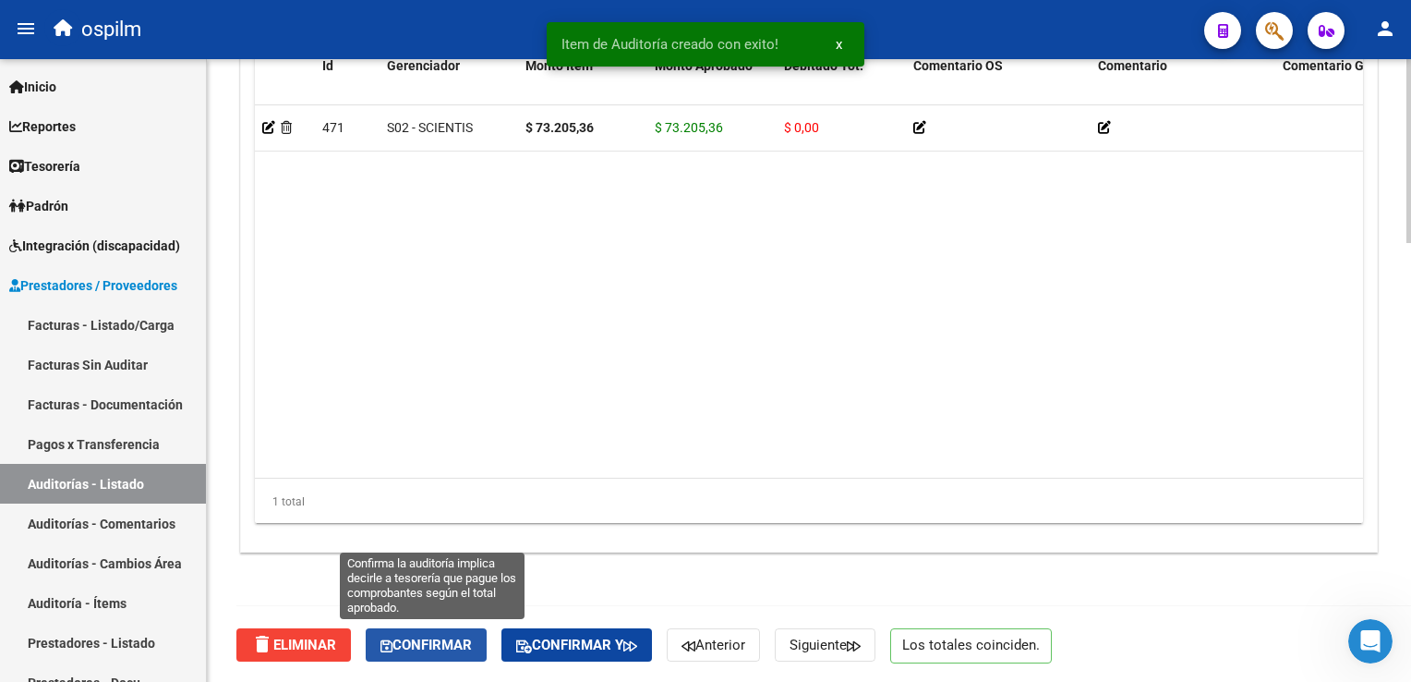
click at [432, 653] on button "Confirmar" at bounding box center [426, 644] width 121 height 33
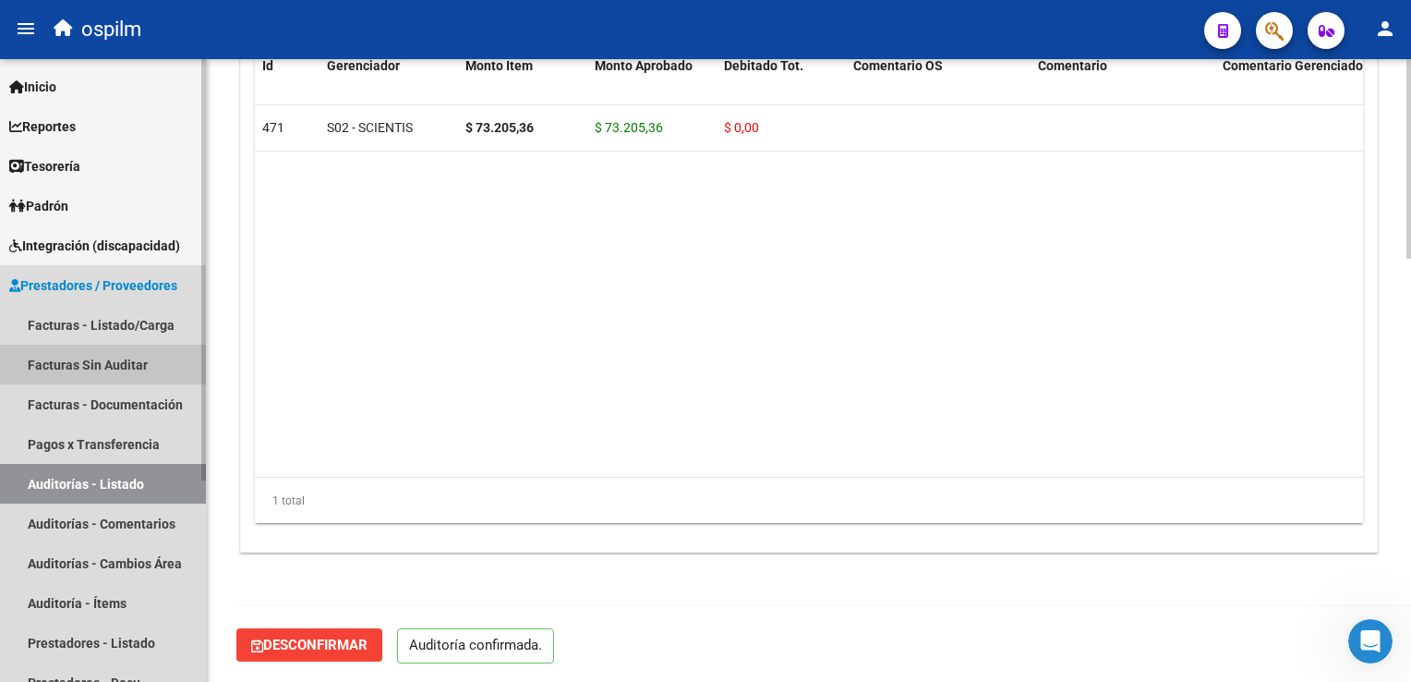
click at [105, 366] on link "Facturas Sin Auditar" at bounding box center [103, 364] width 206 height 40
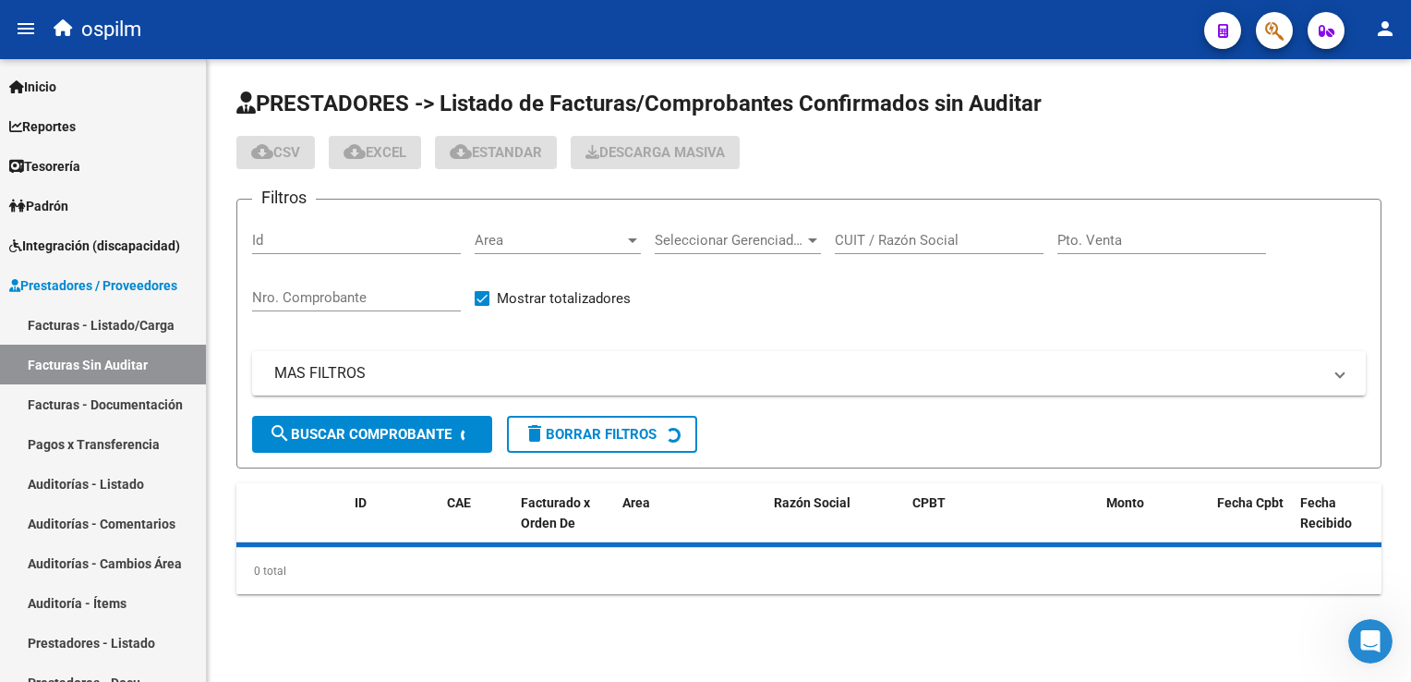
click at [320, 289] on input "Nro. Comprobante" at bounding box center [356, 297] width 209 height 17
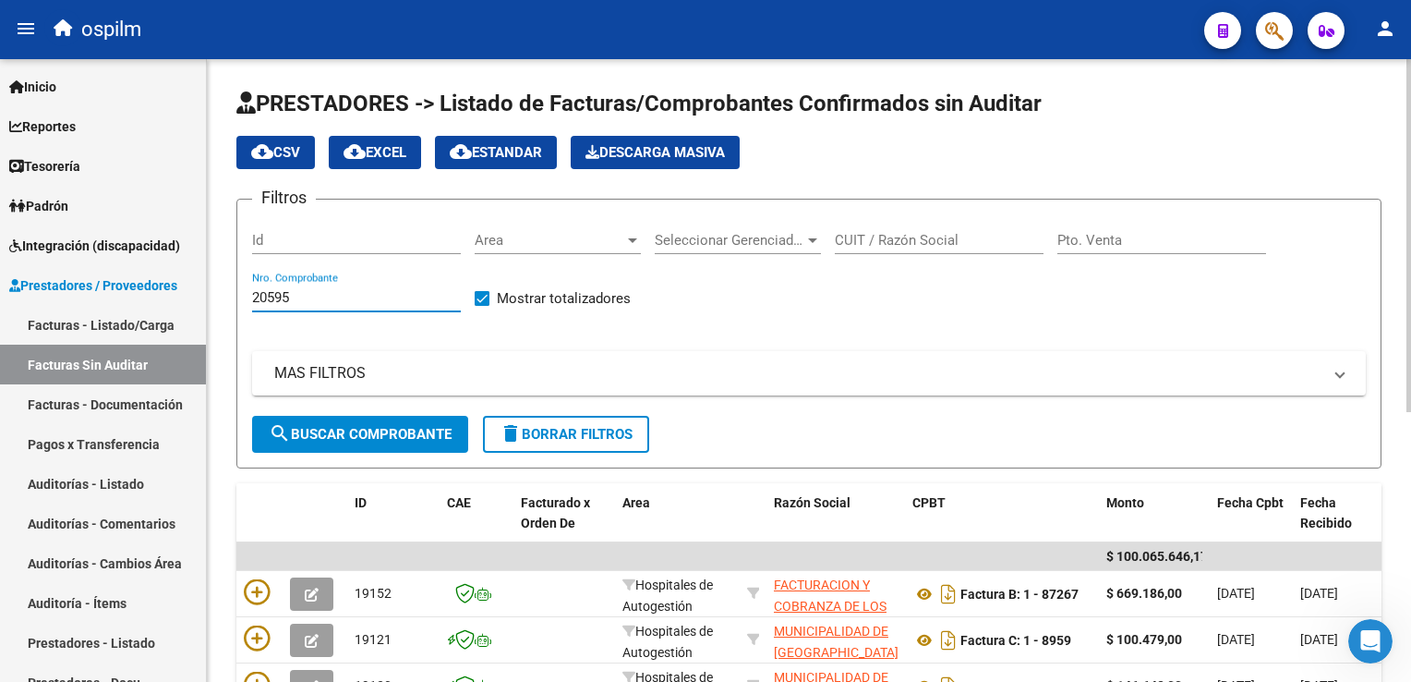
type input "20595"
click at [349, 429] on span "search Buscar Comprobante" at bounding box center [360, 434] width 183 height 17
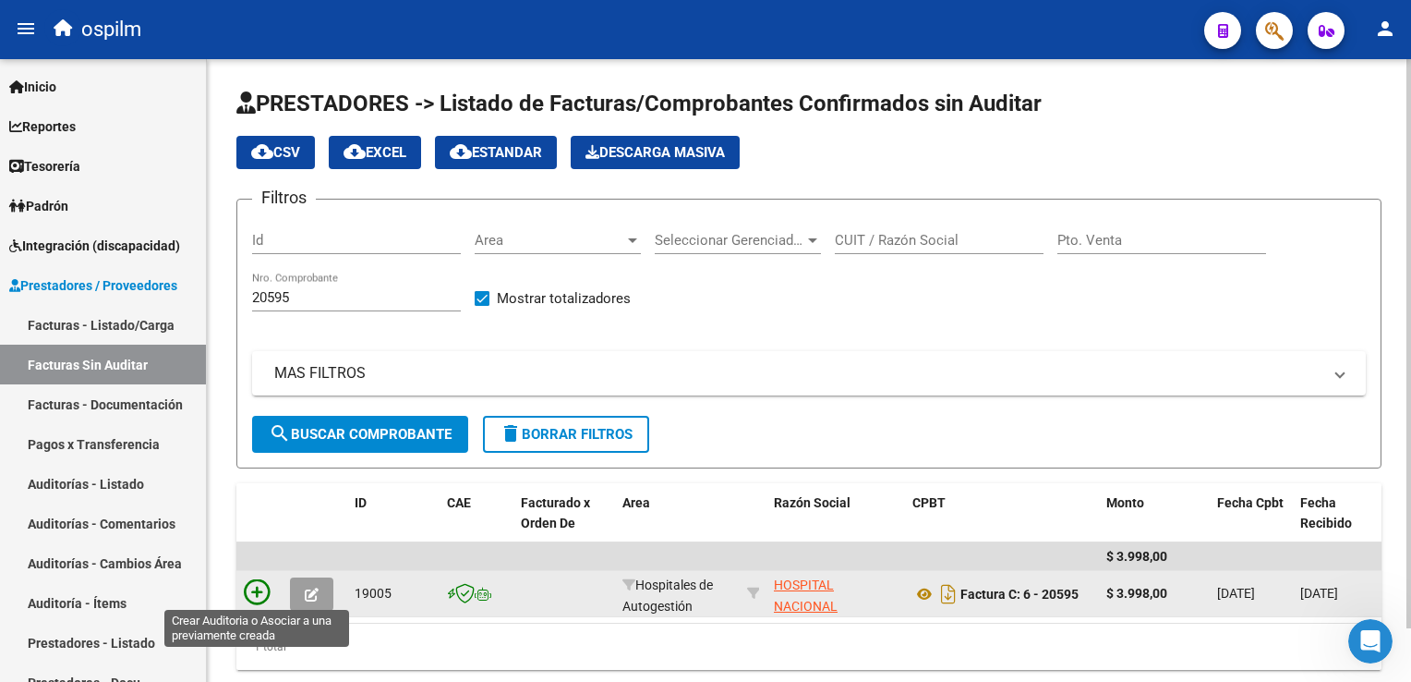
click at [262, 593] on icon at bounding box center [257, 592] width 26 height 26
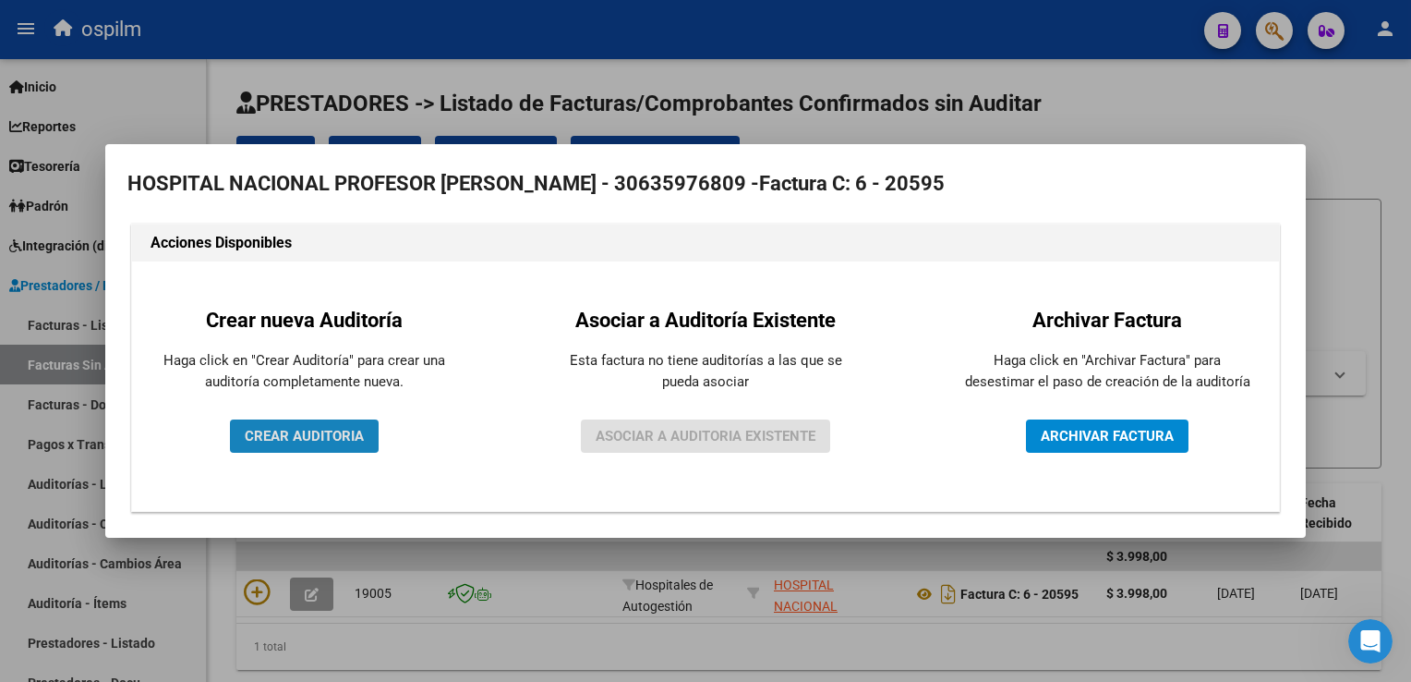
click at [250, 435] on span "CREAR AUDITORIA" at bounding box center [304, 436] width 119 height 17
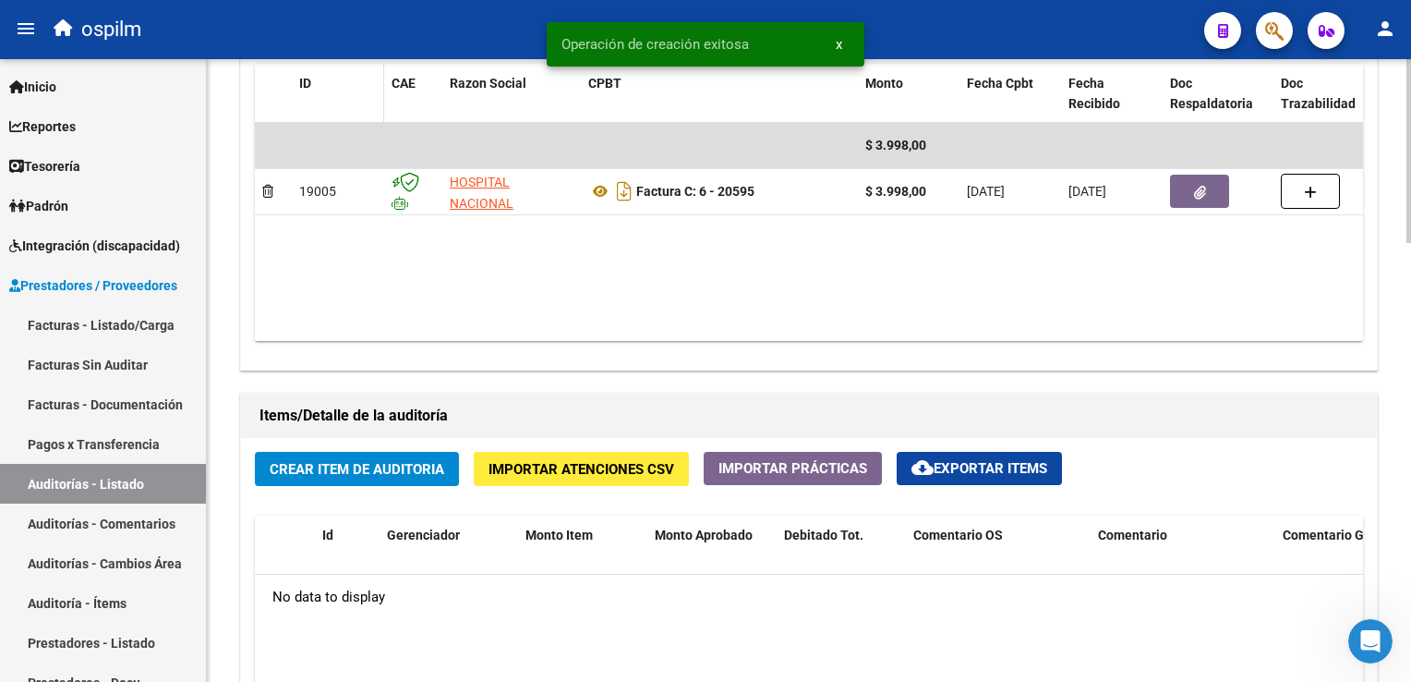
scroll to position [1016, 0]
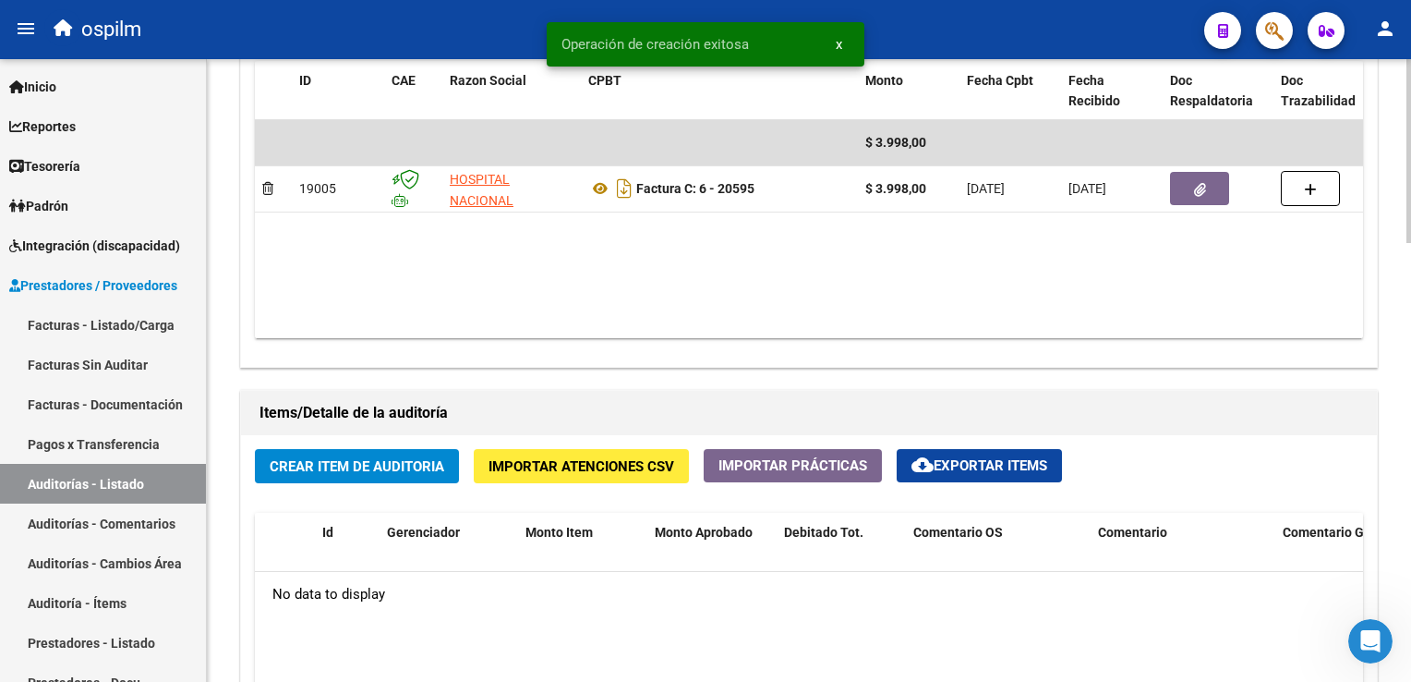
click at [336, 462] on span "Crear Item de Auditoria" at bounding box center [357, 466] width 175 height 17
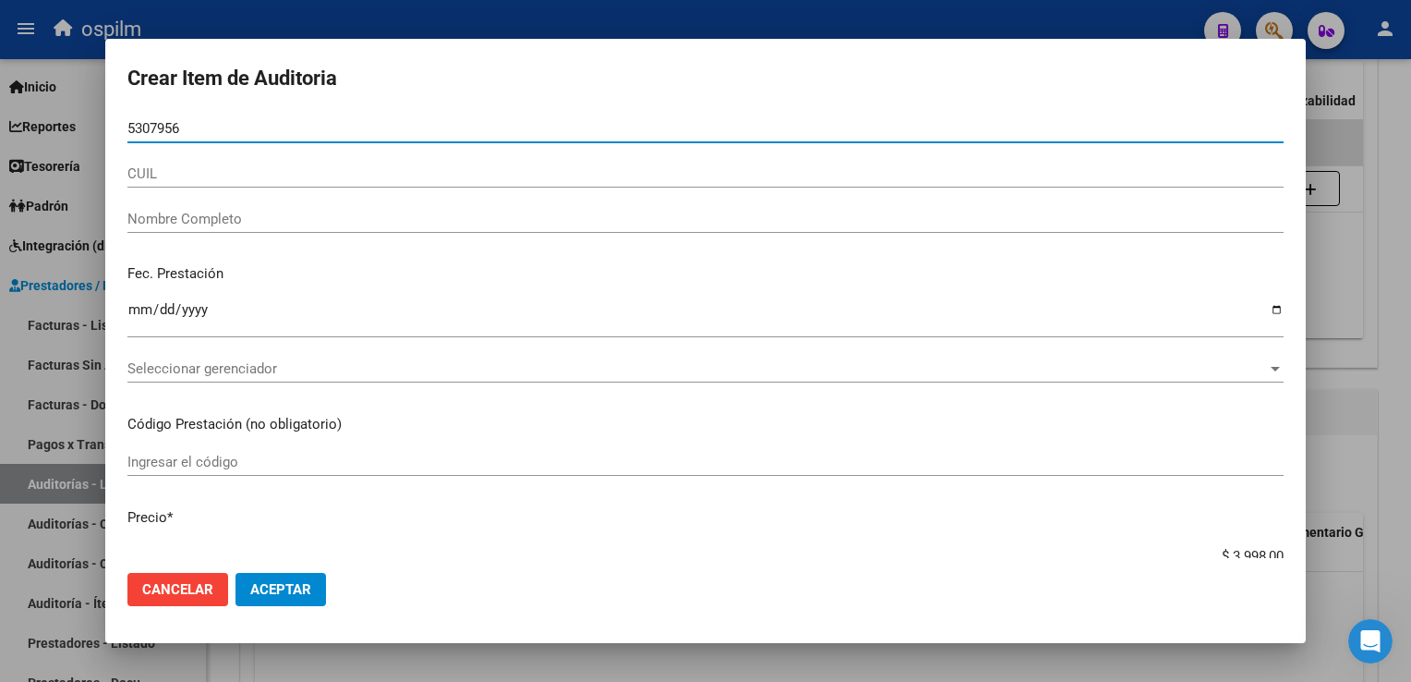
type input "53079566"
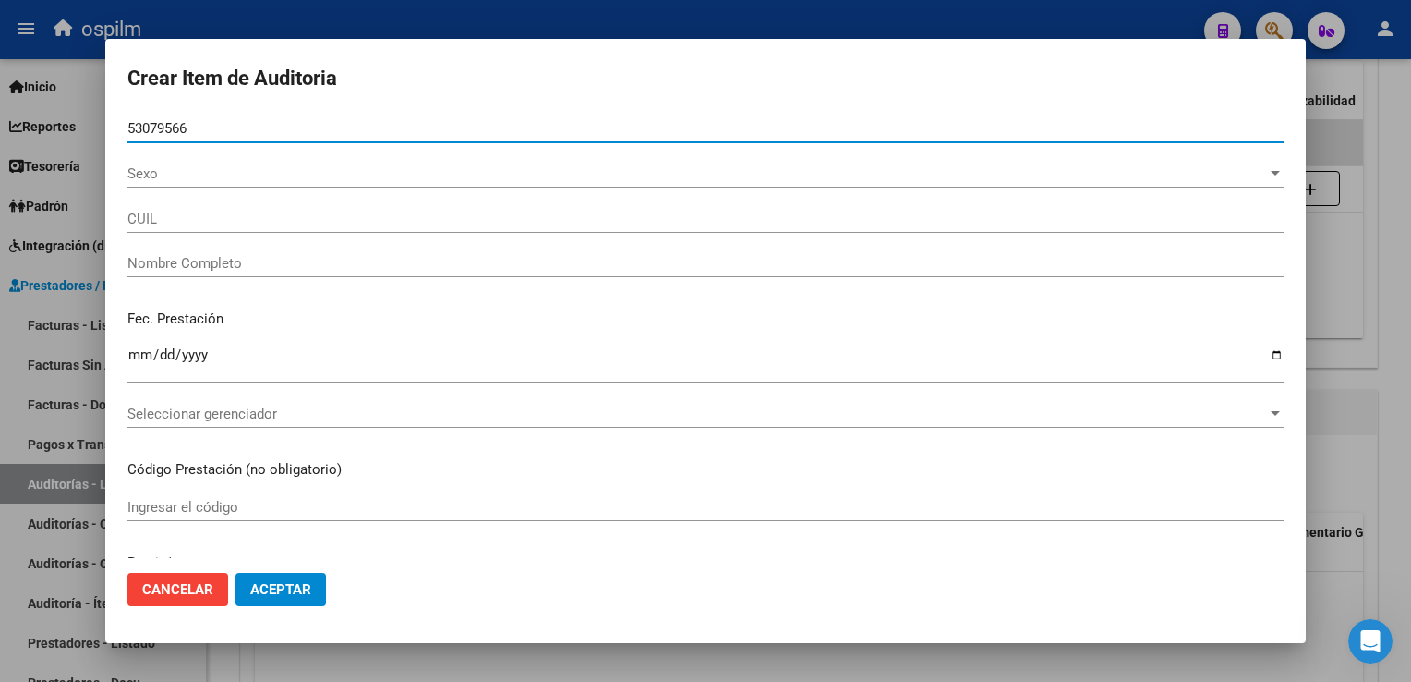
type input "27530795662"
type input "[PERSON_NAME], [PERSON_NAME]"
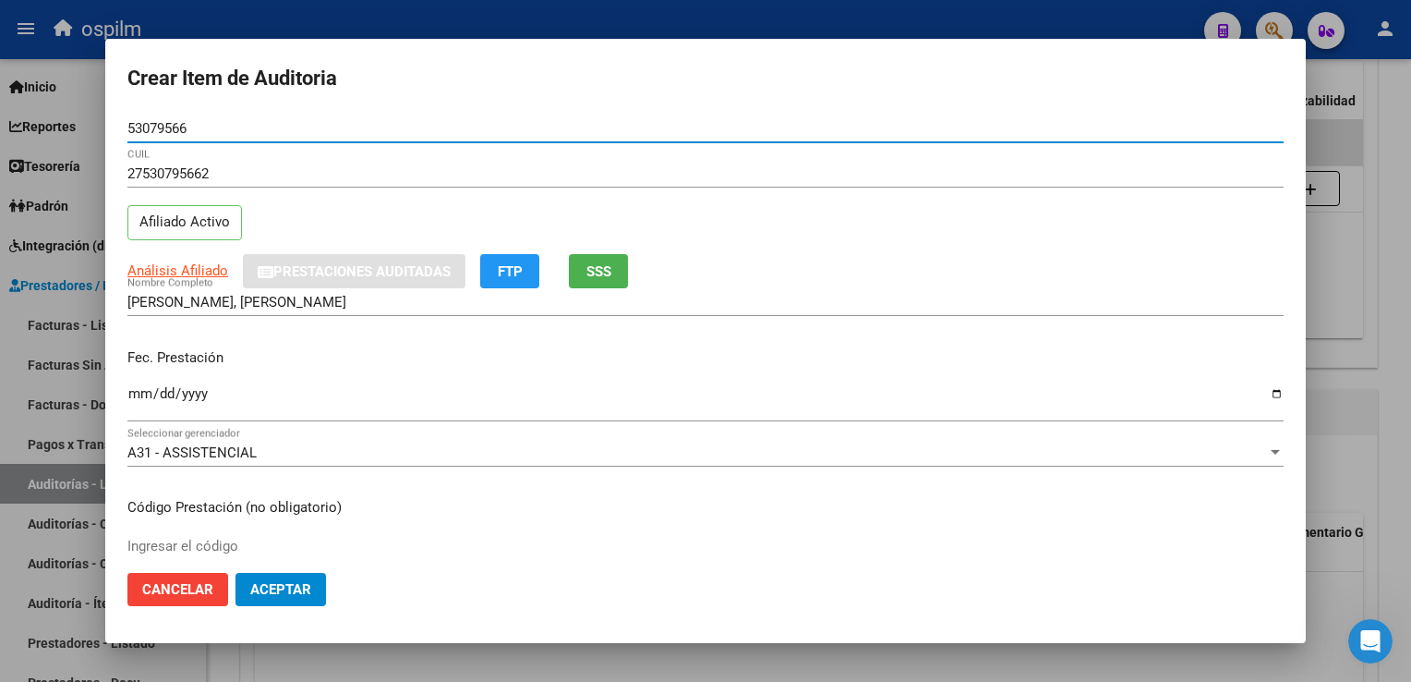
type input "53079566"
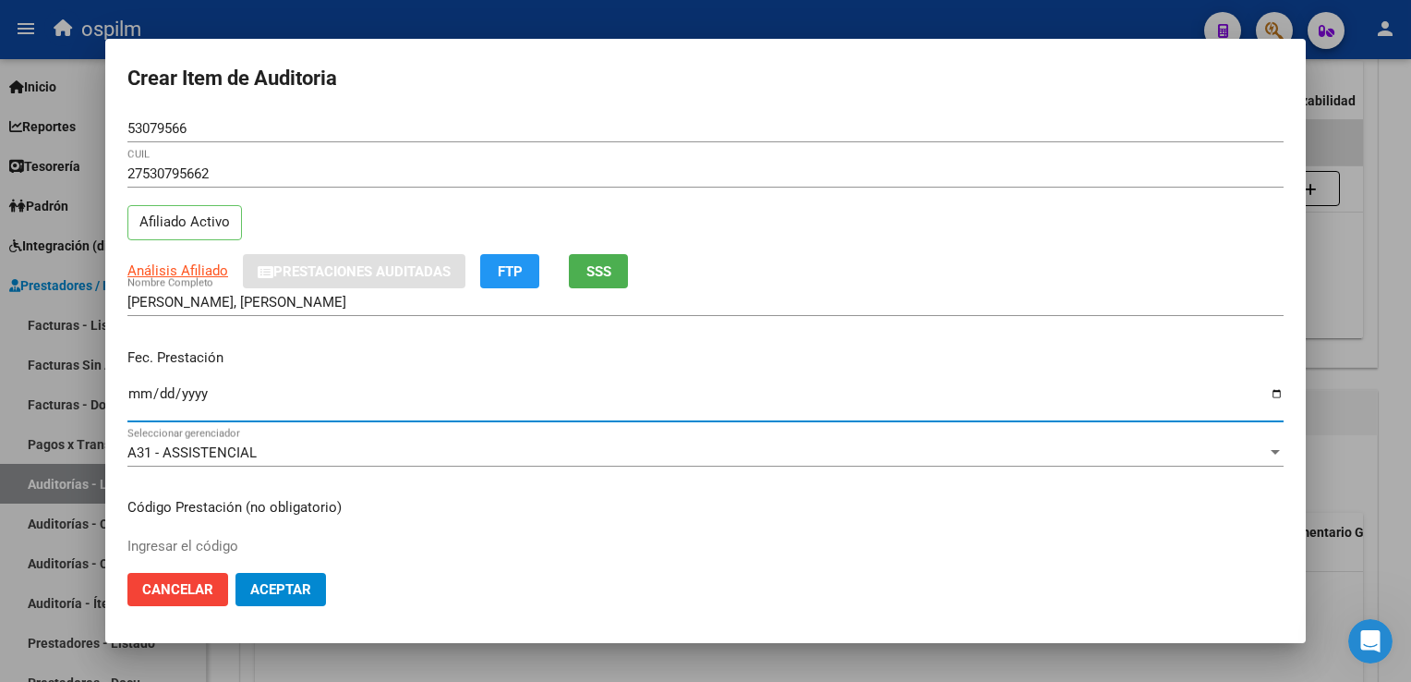
click at [138, 389] on input "Ingresar la fecha" at bounding box center [705, 401] width 1156 height 30
type input "[DATE]"
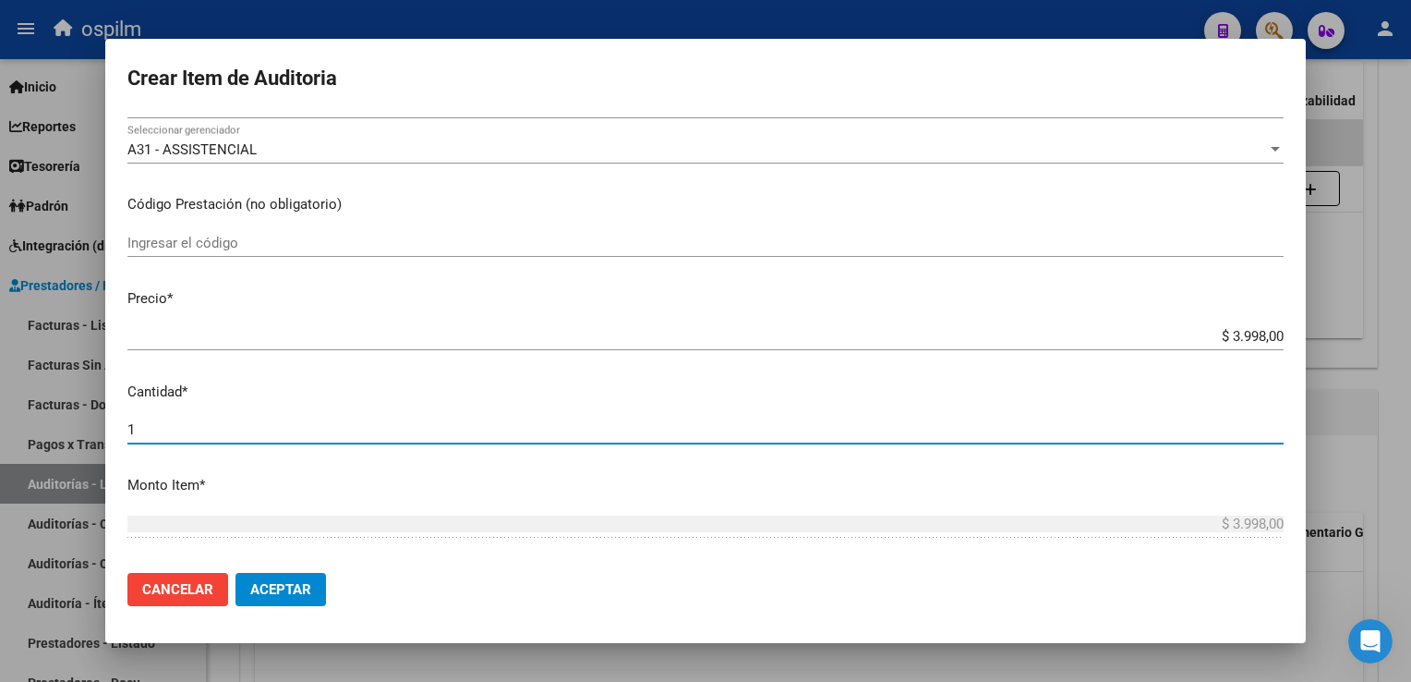
scroll to position [584, 0]
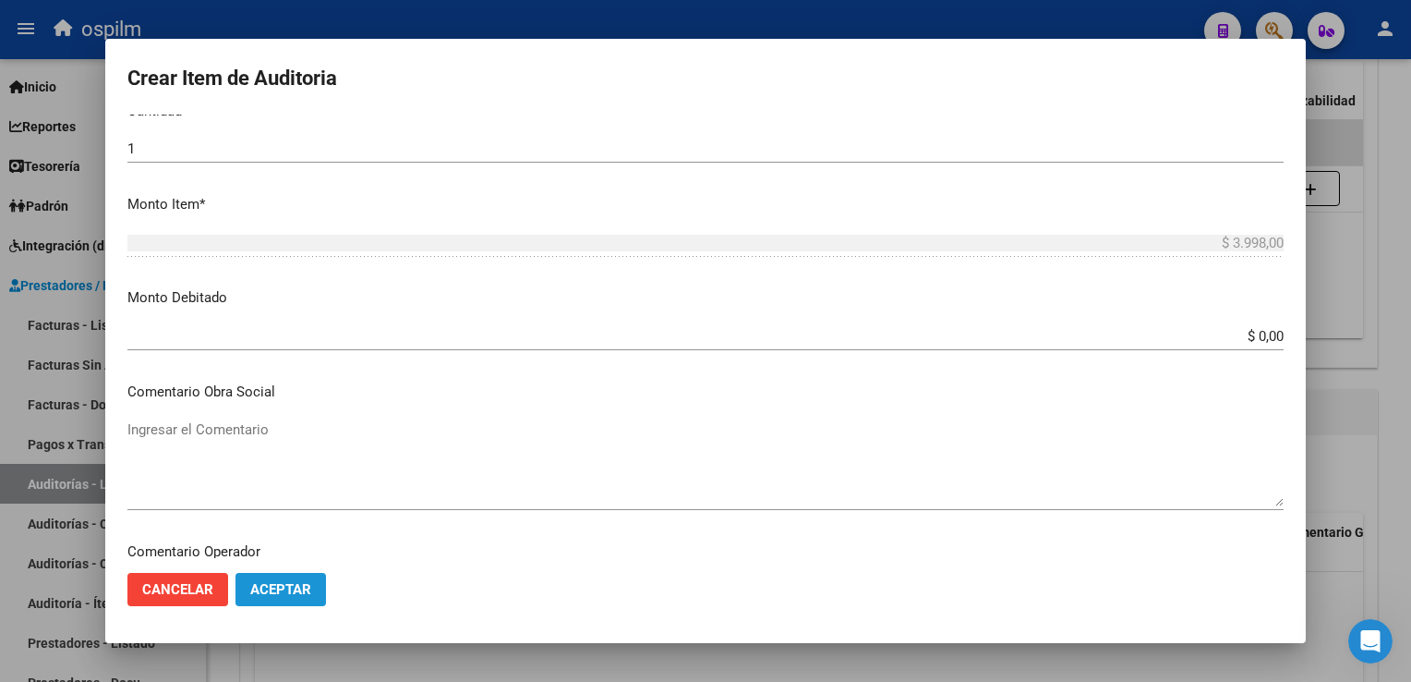
click at [259, 600] on button "Aceptar" at bounding box center [281, 589] width 91 height 33
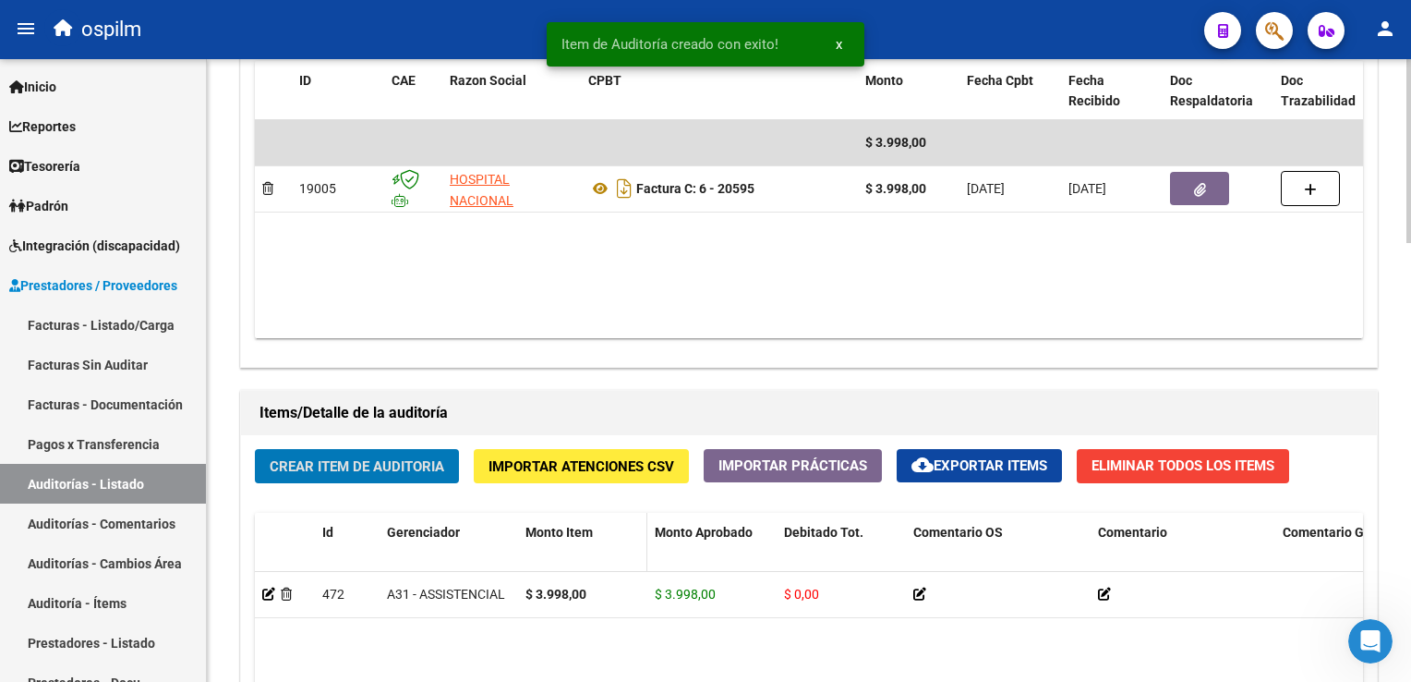
scroll to position [1483, 0]
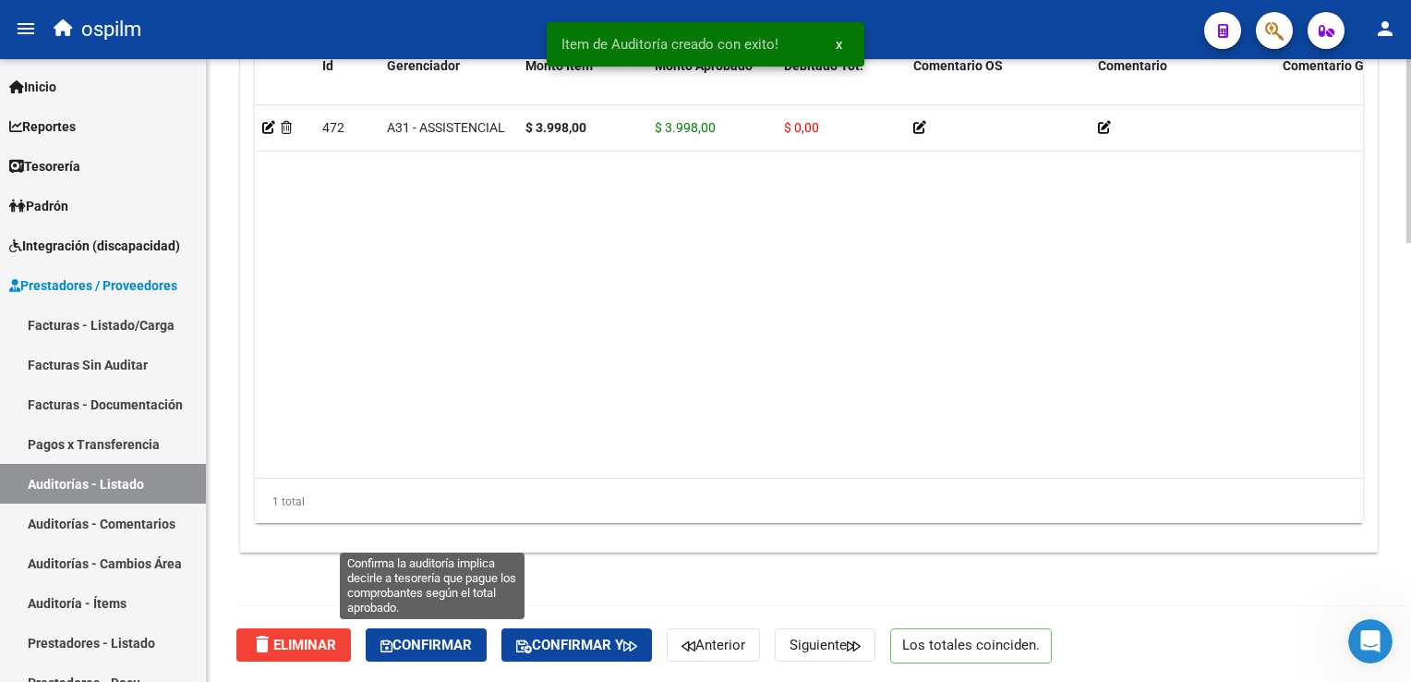
click at [420, 636] on span "Confirmar" at bounding box center [426, 644] width 91 height 17
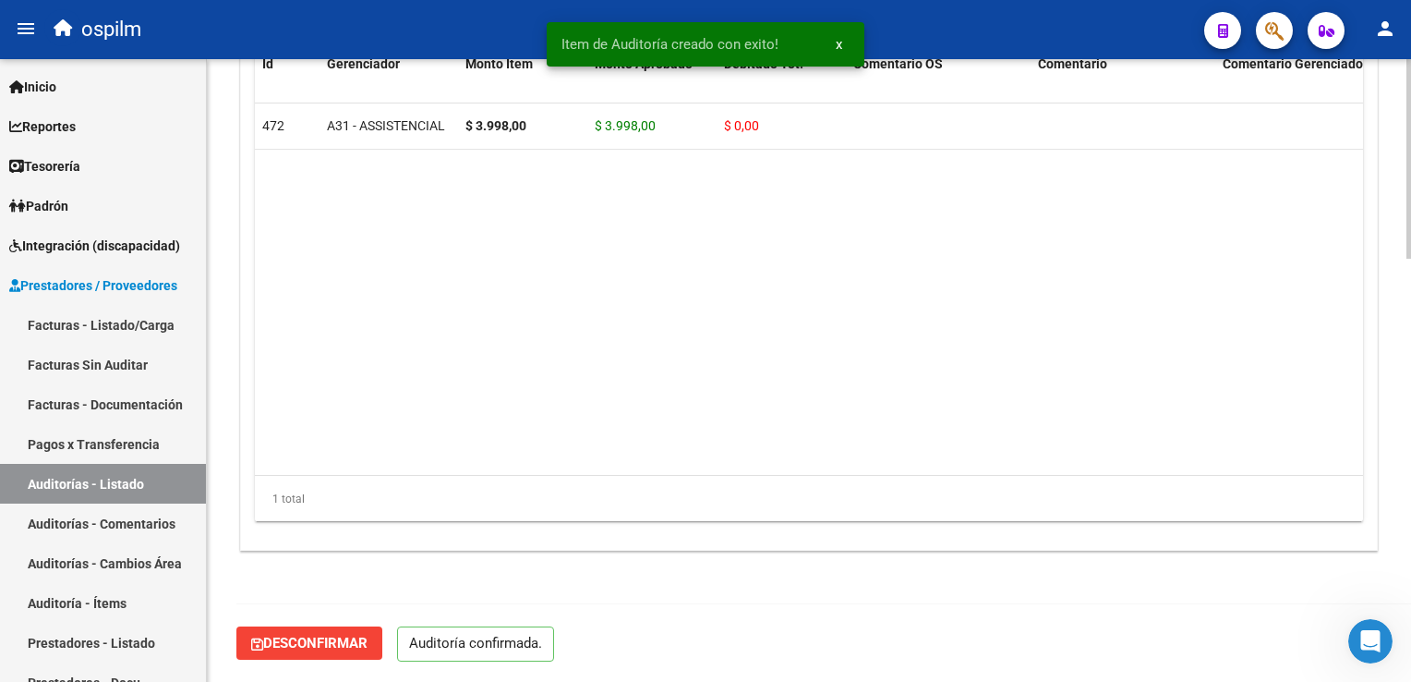
scroll to position [1319, 0]
